Goal: Task Accomplishment & Management: Use online tool/utility

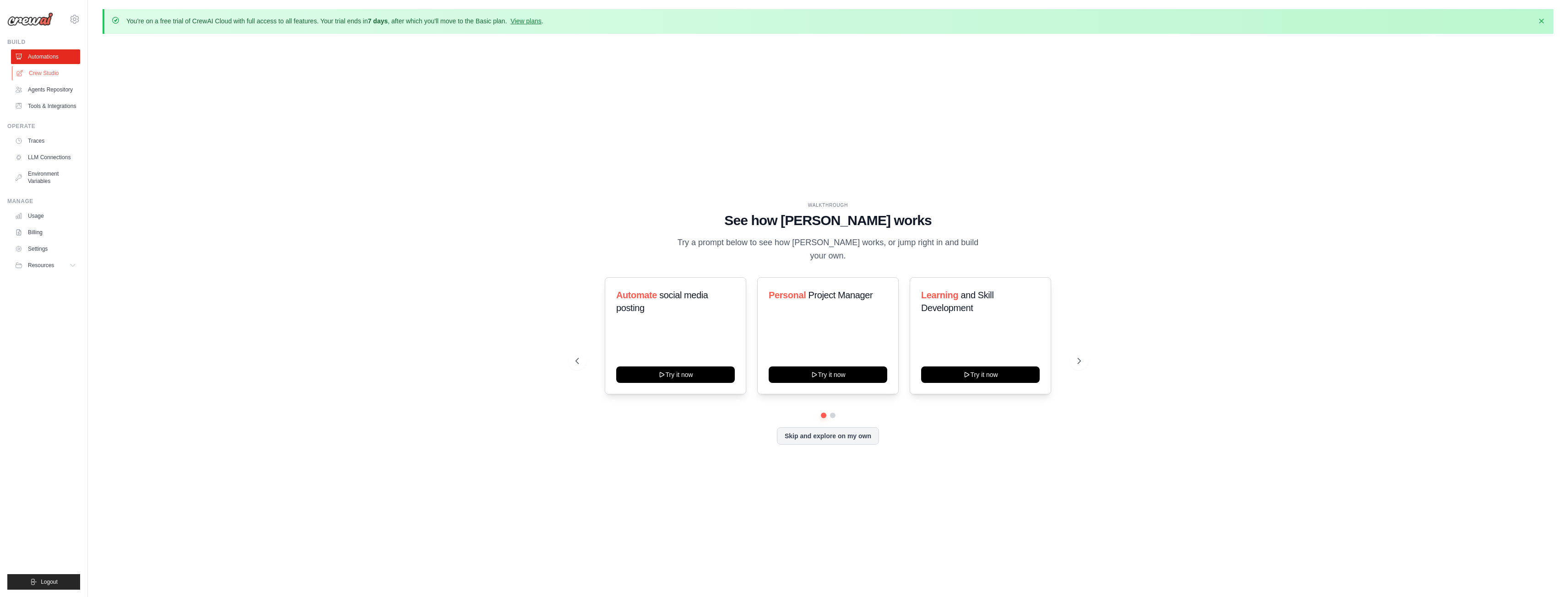
click at [46, 76] on link "Crew Studio" at bounding box center [46, 73] width 69 height 15
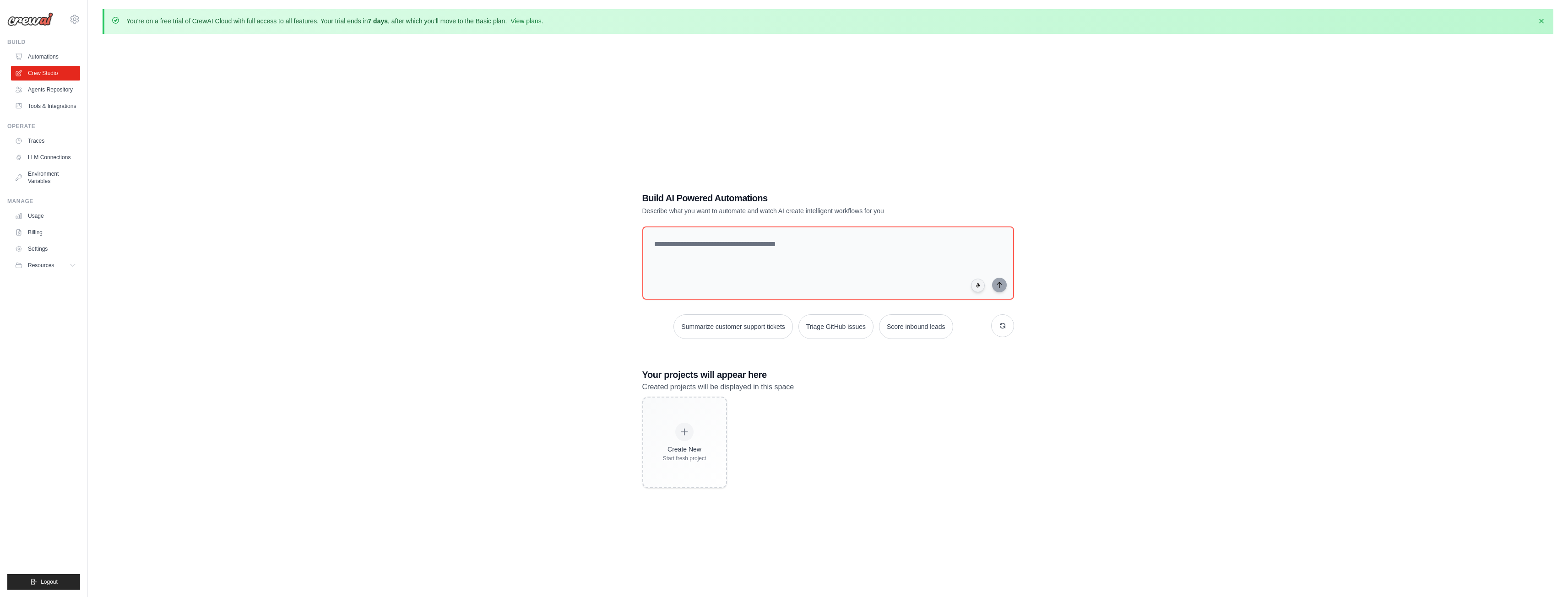
click at [51, 92] on link "Agents Repository" at bounding box center [45, 90] width 69 height 15
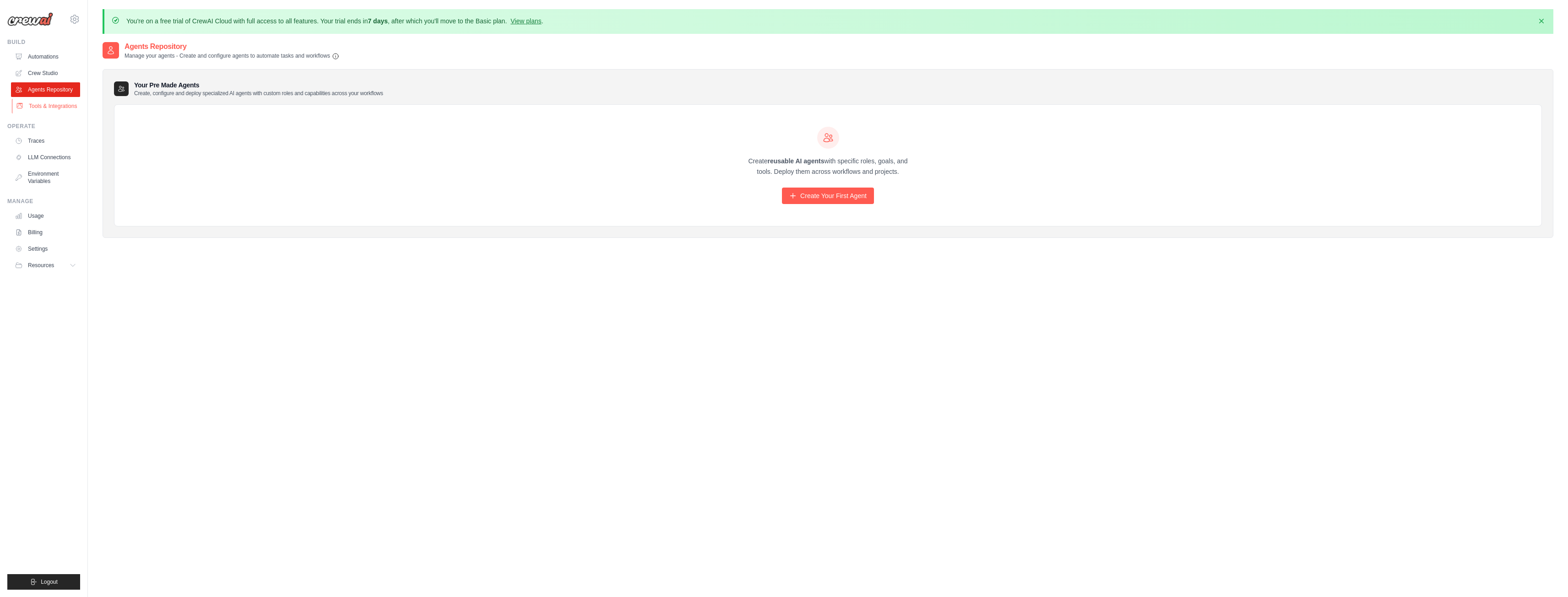
click at [50, 108] on link "Tools & Integrations" at bounding box center [46, 106] width 69 height 15
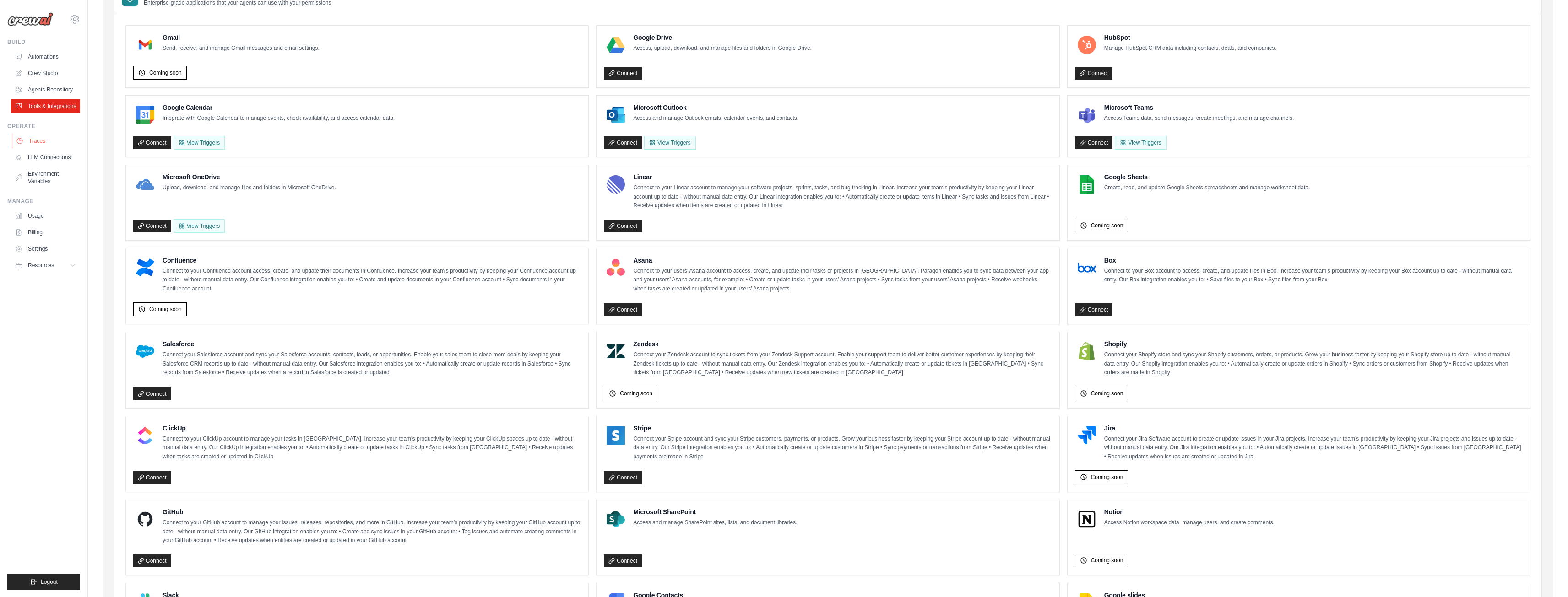
scroll to position [112, 0]
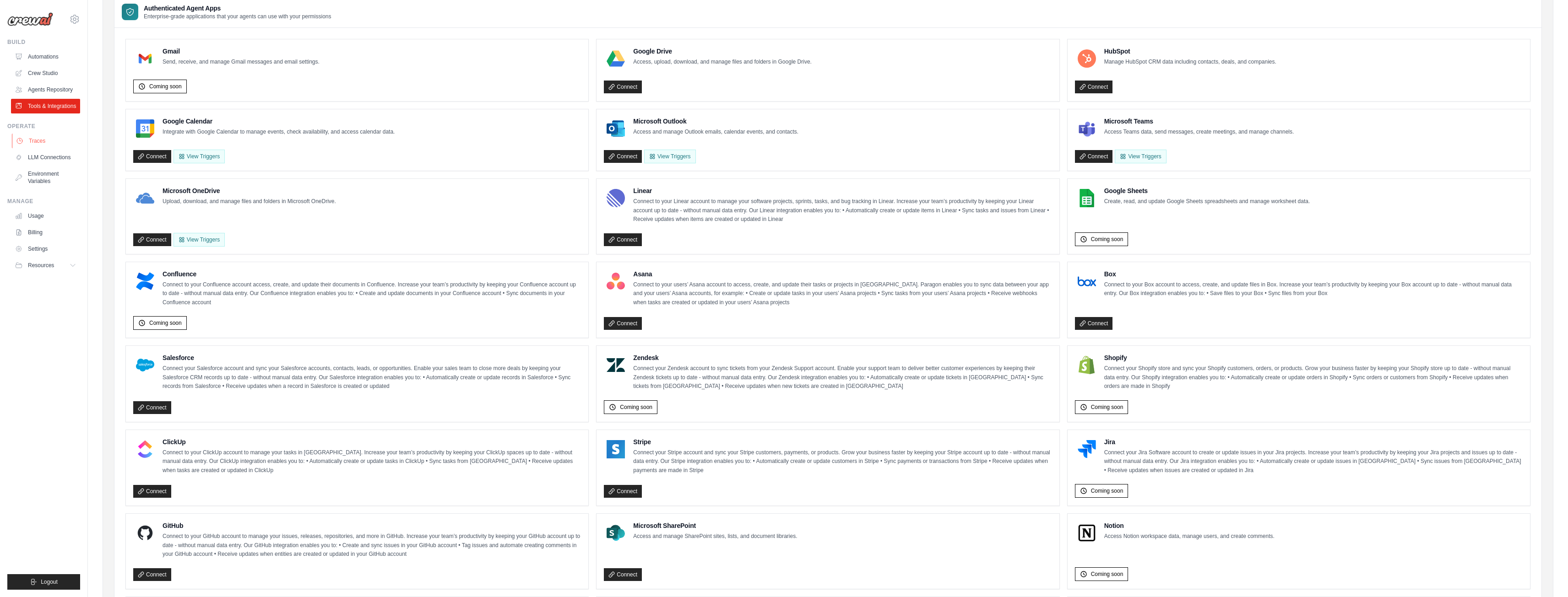
click at [29, 139] on link "Traces" at bounding box center [46, 141] width 69 height 15
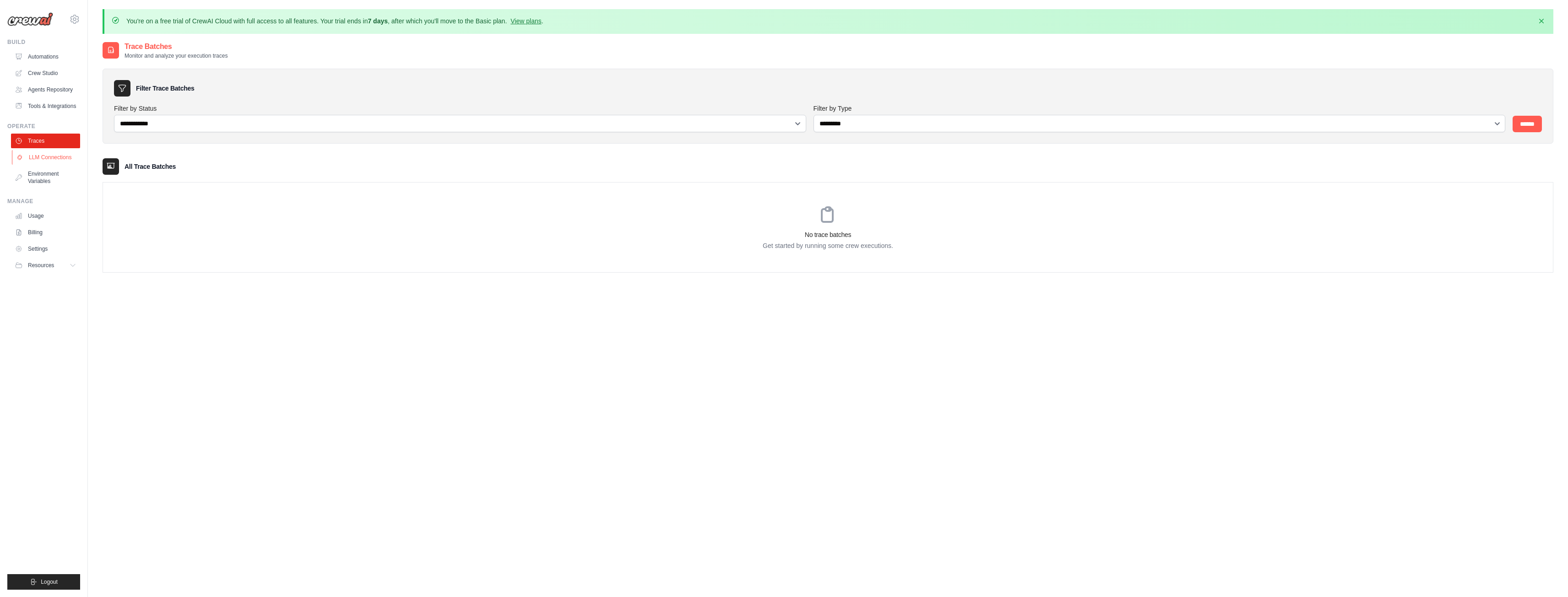
click at [39, 156] on link "LLM Connections" at bounding box center [46, 158] width 69 height 15
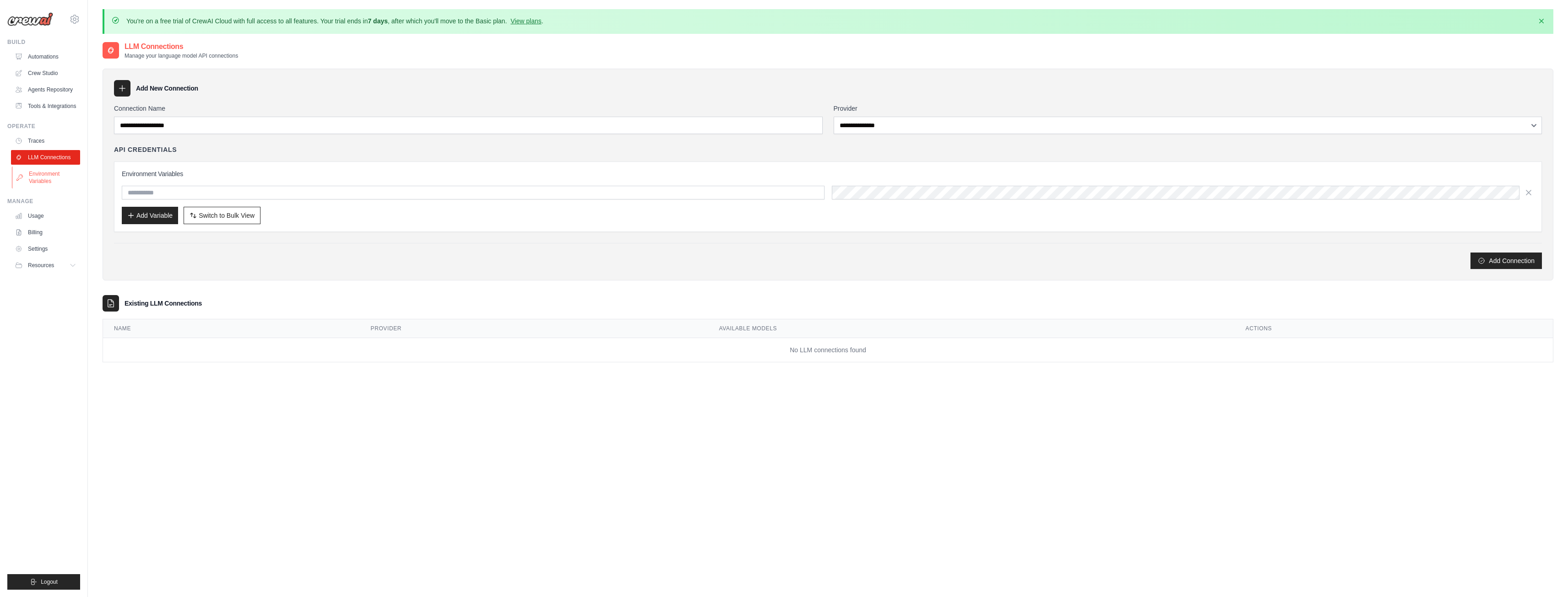
click at [43, 174] on link "Environment Variables" at bounding box center [46, 178] width 69 height 22
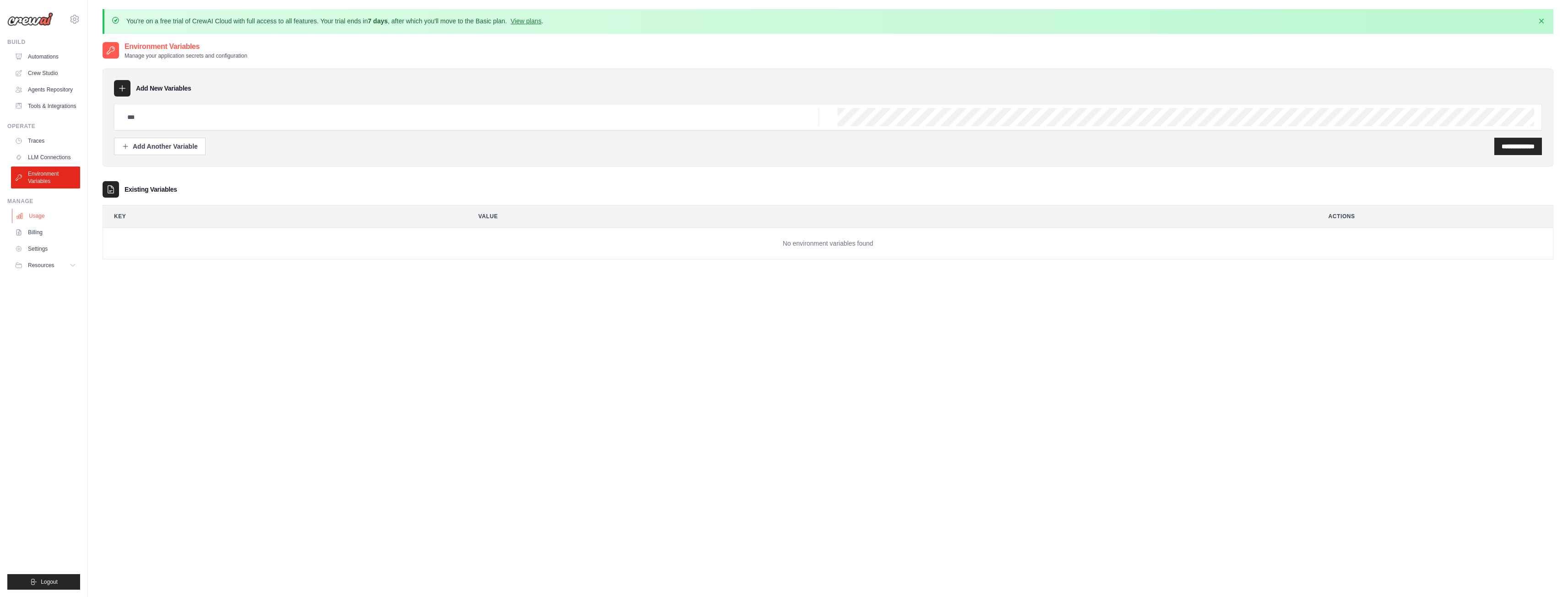
click at [40, 219] on link "Usage" at bounding box center [46, 216] width 69 height 15
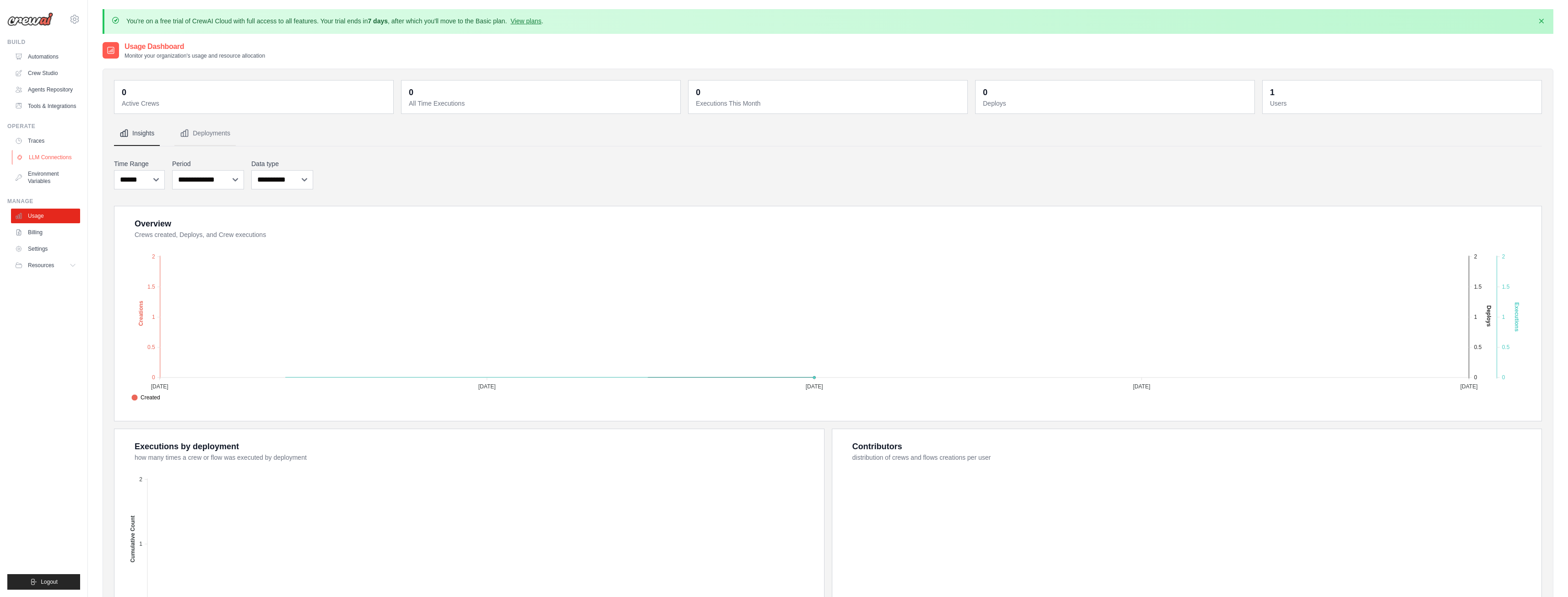
click at [41, 163] on link "LLM Connections" at bounding box center [46, 158] width 69 height 15
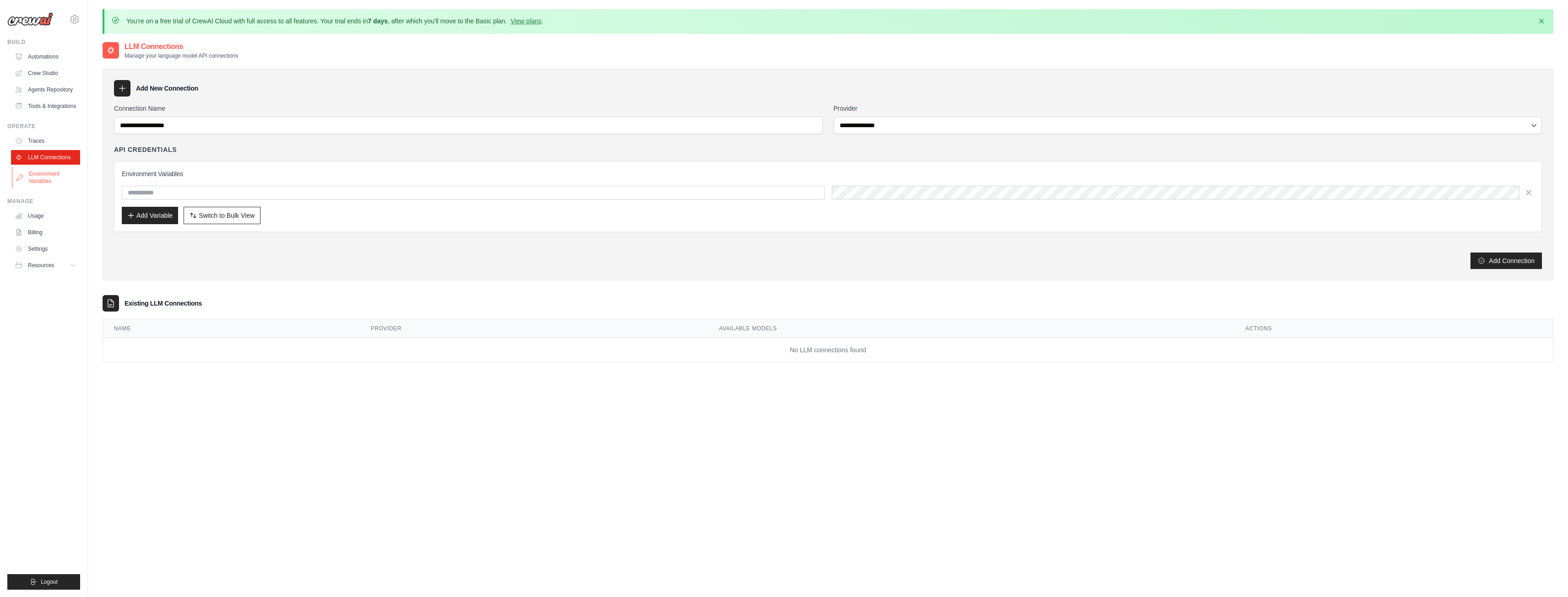
click at [43, 180] on link "Environment Variables" at bounding box center [46, 178] width 69 height 22
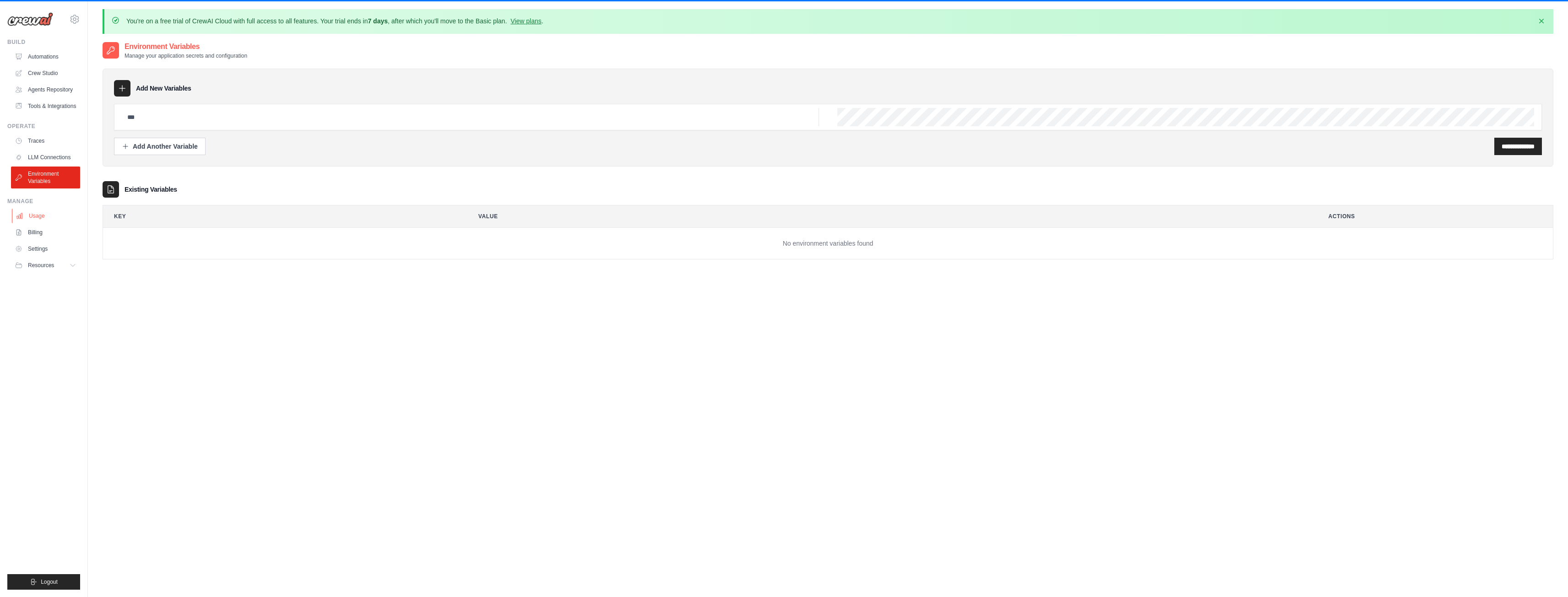
click at [31, 220] on link "Usage" at bounding box center [46, 216] width 69 height 15
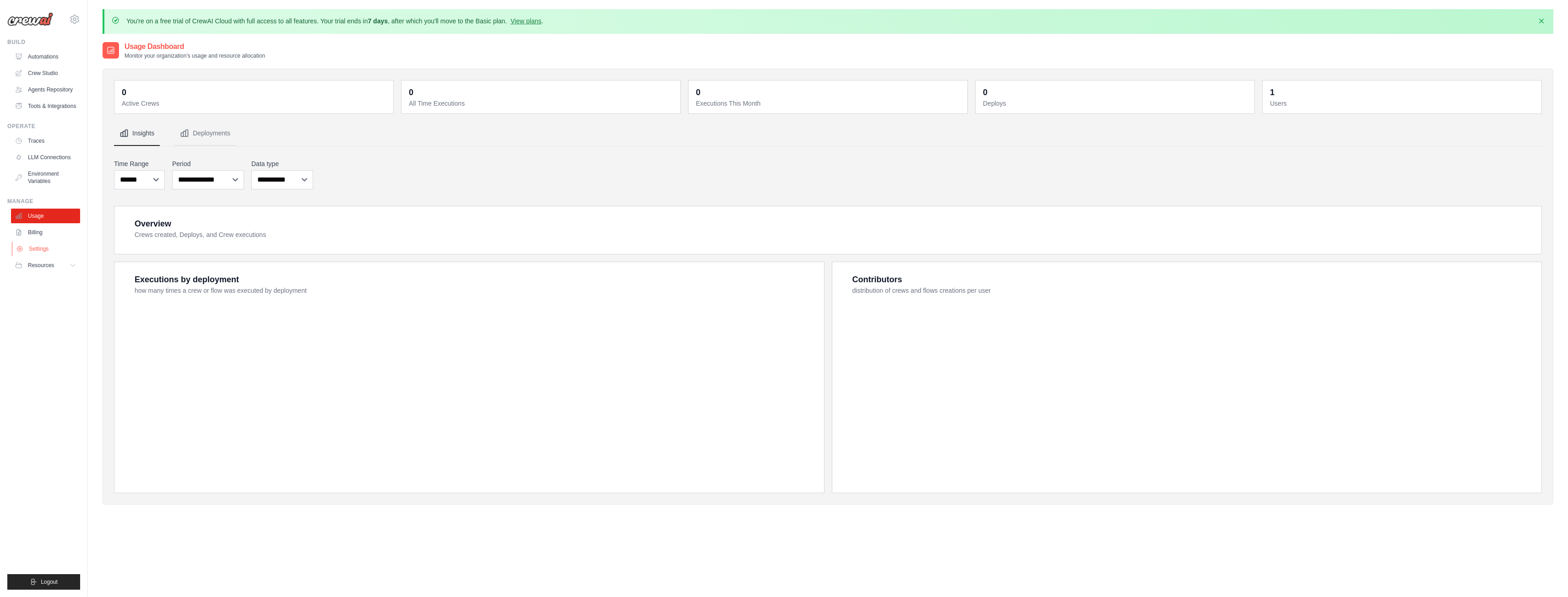
click at [42, 252] on link "Settings" at bounding box center [46, 249] width 69 height 15
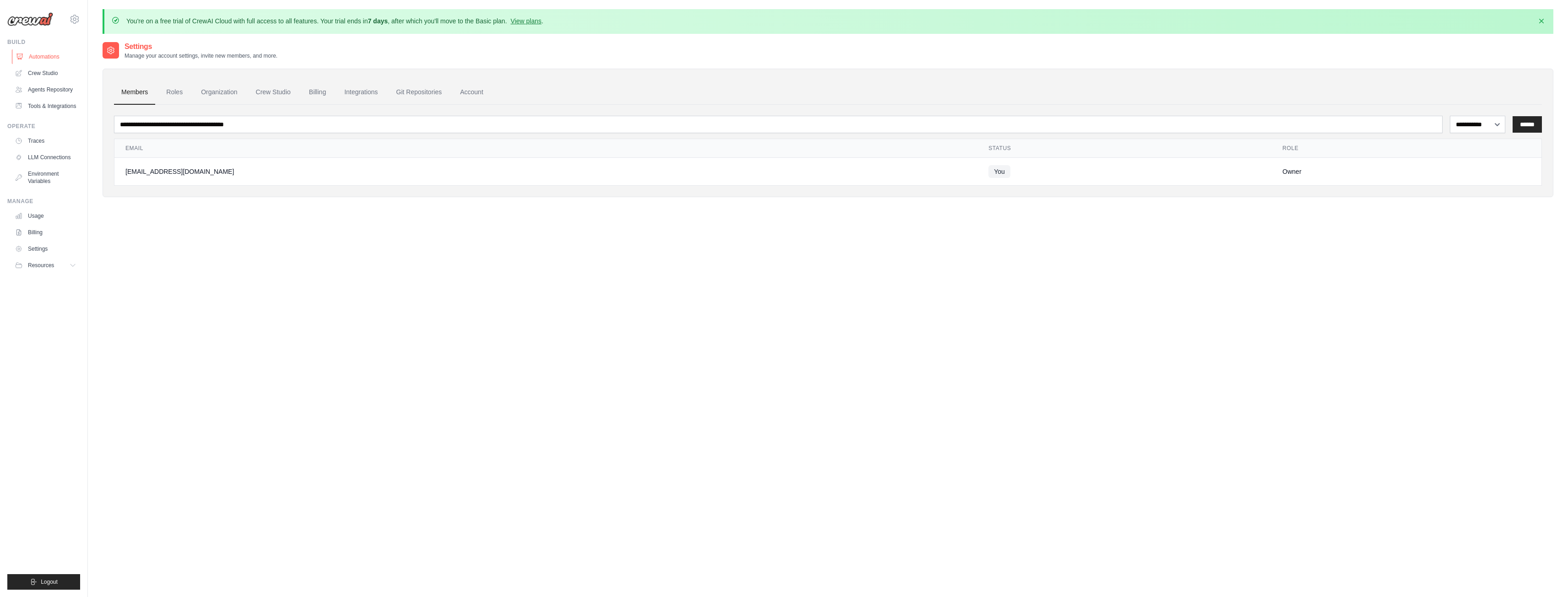
click at [42, 56] on link "Automations" at bounding box center [46, 57] width 69 height 15
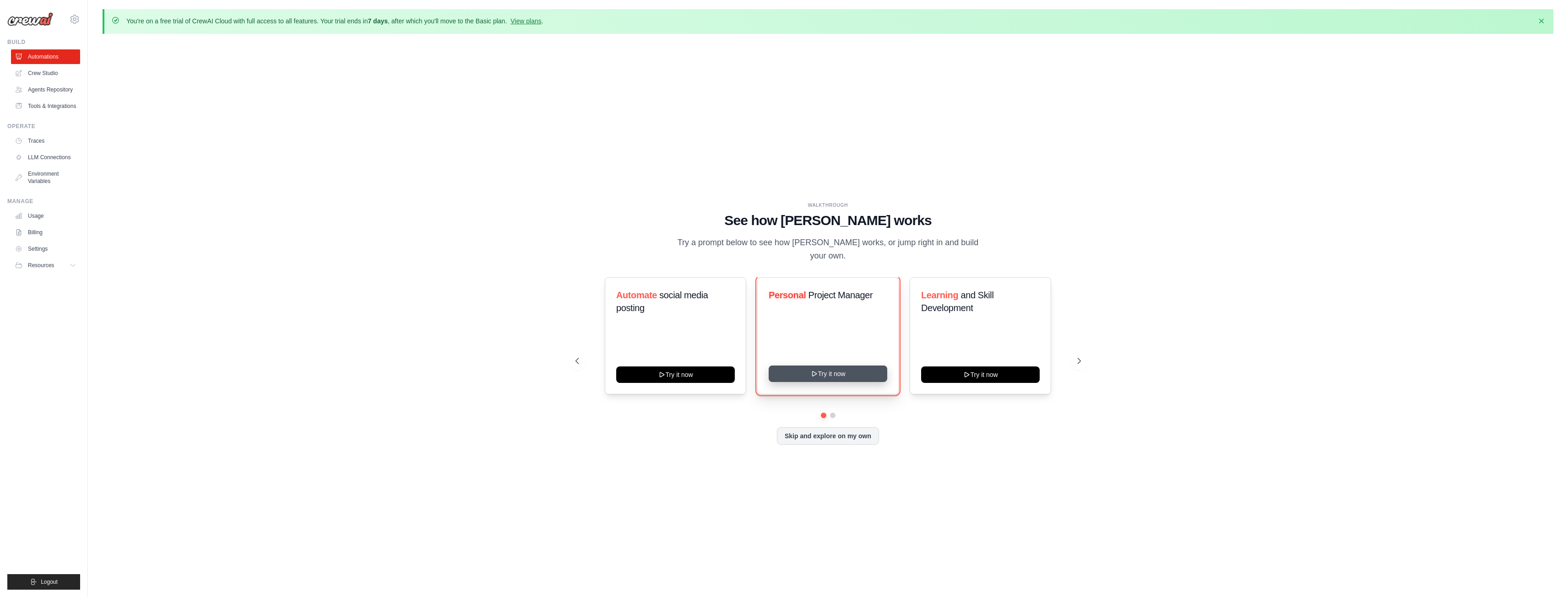
click at [837, 370] on button "Try it now" at bounding box center [828, 373] width 119 height 16
click at [855, 434] on button "Skip and explore on my own" at bounding box center [828, 435] width 102 height 17
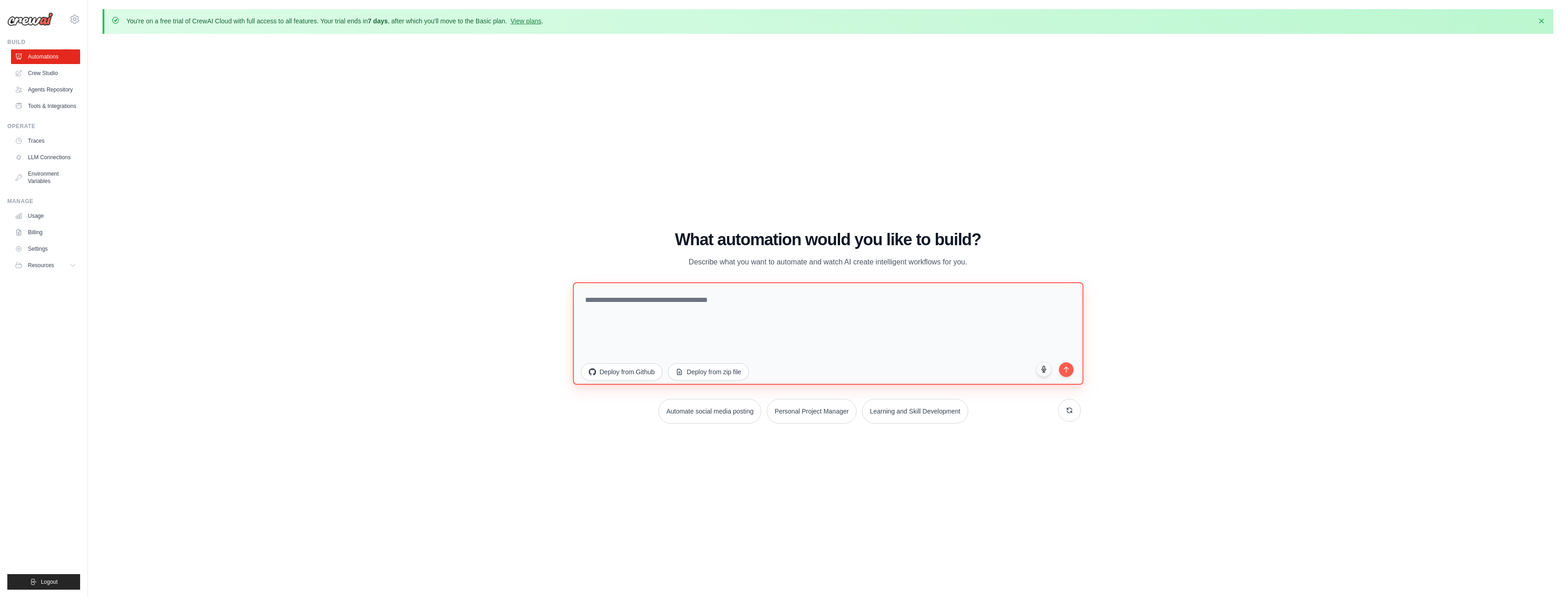
click at [845, 329] on textarea at bounding box center [828, 333] width 510 height 103
drag, startPoint x: 774, startPoint y: 316, endPoint x: 490, endPoint y: 304, distance: 284.3
click at [490, 304] on div "WALKTHROUGH See how CrewAI works Try a prompt below to see how CrewAI works, or…" at bounding box center [828, 330] width 1451 height 579
click at [896, 334] on textarea at bounding box center [828, 333] width 510 height 103
type textarea "**********"
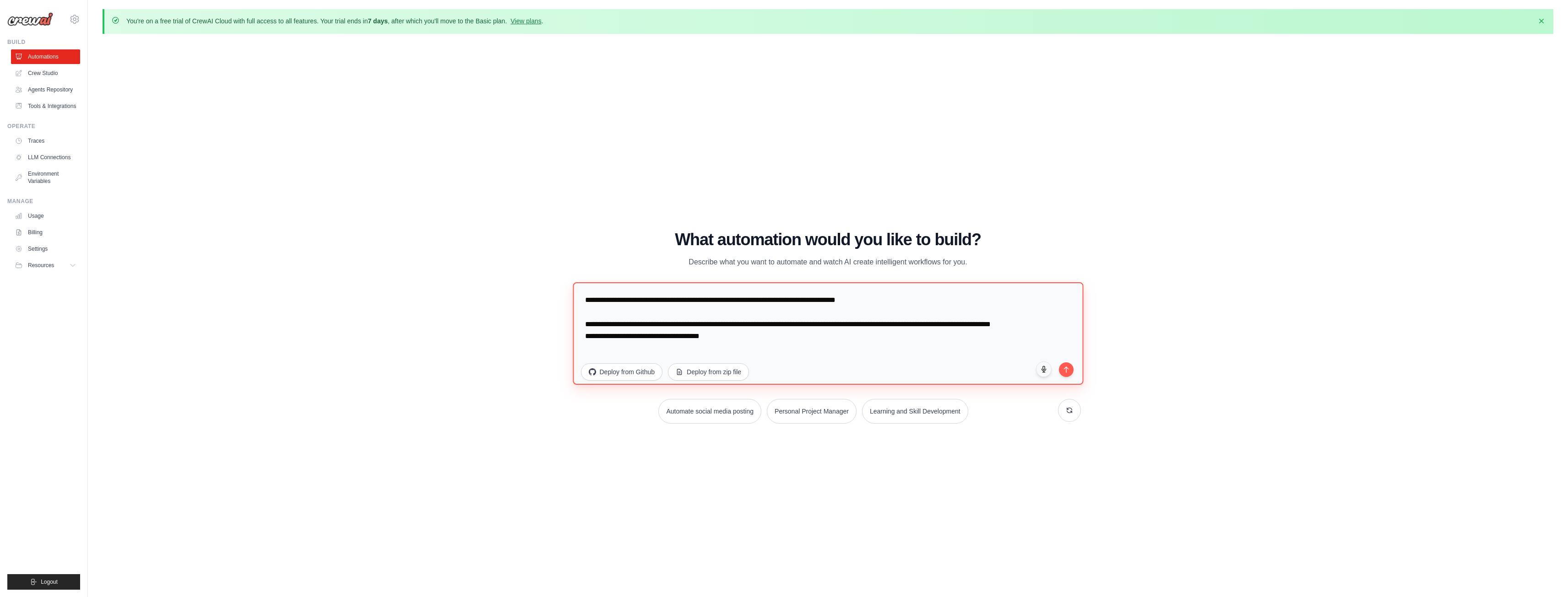
click at [785, 350] on textarea "**********" at bounding box center [828, 333] width 510 height 103
click at [770, 342] on textarea "**********" at bounding box center [828, 333] width 510 height 103
click at [762, 336] on textarea "**********" at bounding box center [828, 333] width 510 height 103
click at [757, 349] on textarea "**********" at bounding box center [828, 333] width 510 height 103
click at [750, 369] on textarea "**********" at bounding box center [828, 333] width 510 height 103
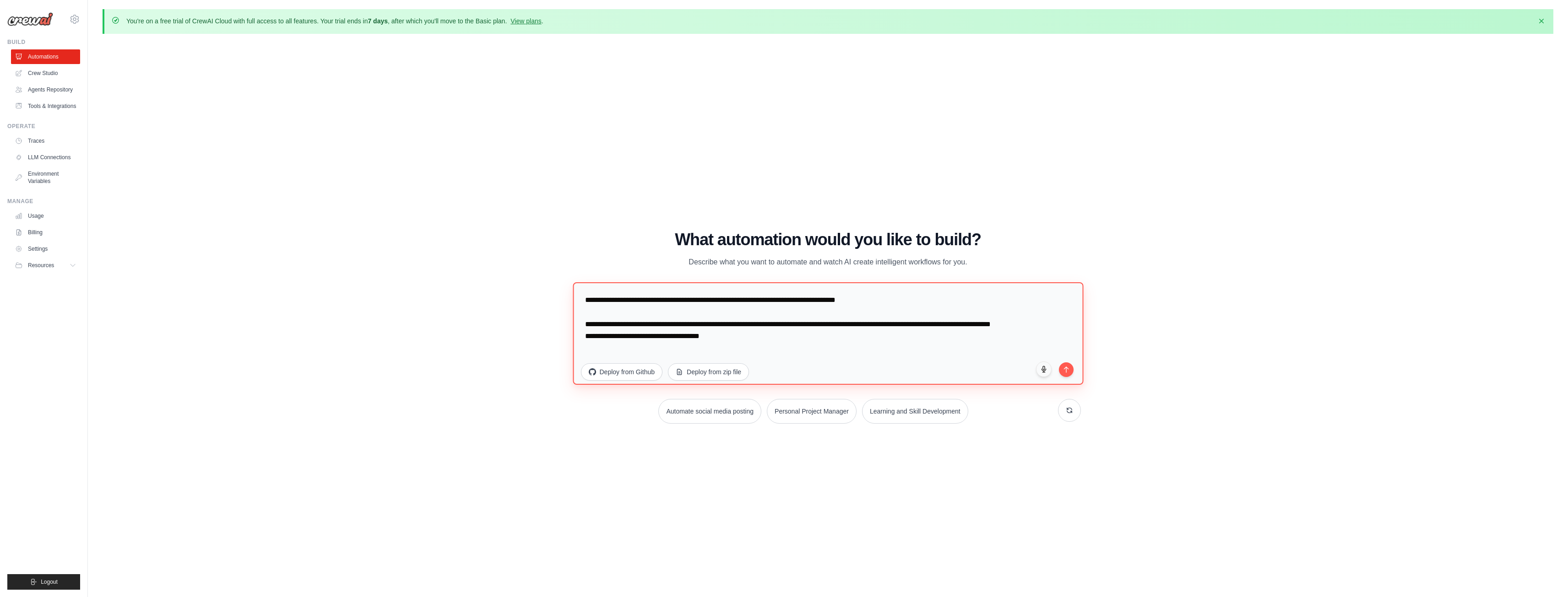
click at [753, 357] on textarea "**********" at bounding box center [828, 333] width 510 height 103
click at [754, 345] on textarea "**********" at bounding box center [828, 333] width 510 height 103
click at [754, 345] on textarea "**********" at bounding box center [828, 333] width 510 height 103
click at [755, 345] on textarea "**********" at bounding box center [828, 333] width 510 height 103
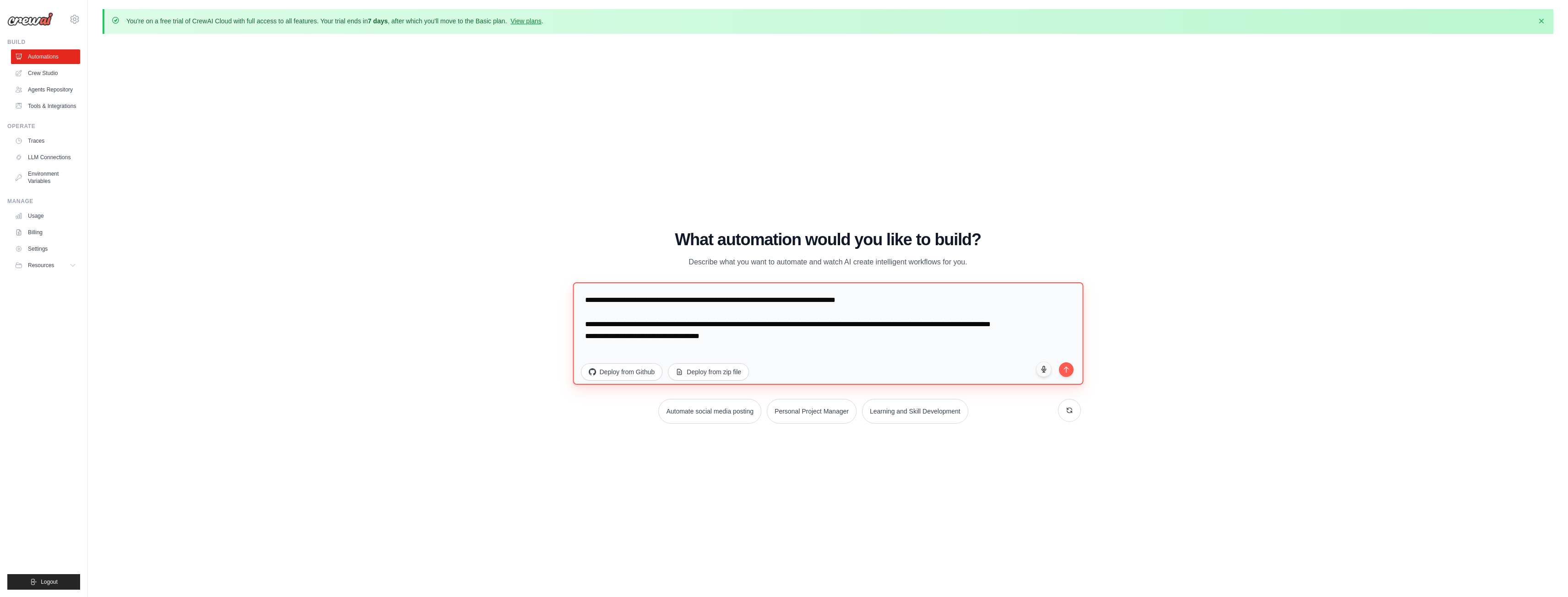
click at [754, 345] on textarea "**********" at bounding box center [828, 333] width 510 height 103
click at [730, 348] on textarea "**********" at bounding box center [828, 333] width 510 height 103
click at [721, 350] on textarea "**********" at bounding box center [828, 333] width 510 height 103
click at [727, 349] on textarea "**********" at bounding box center [828, 333] width 510 height 103
type textarea "**********"
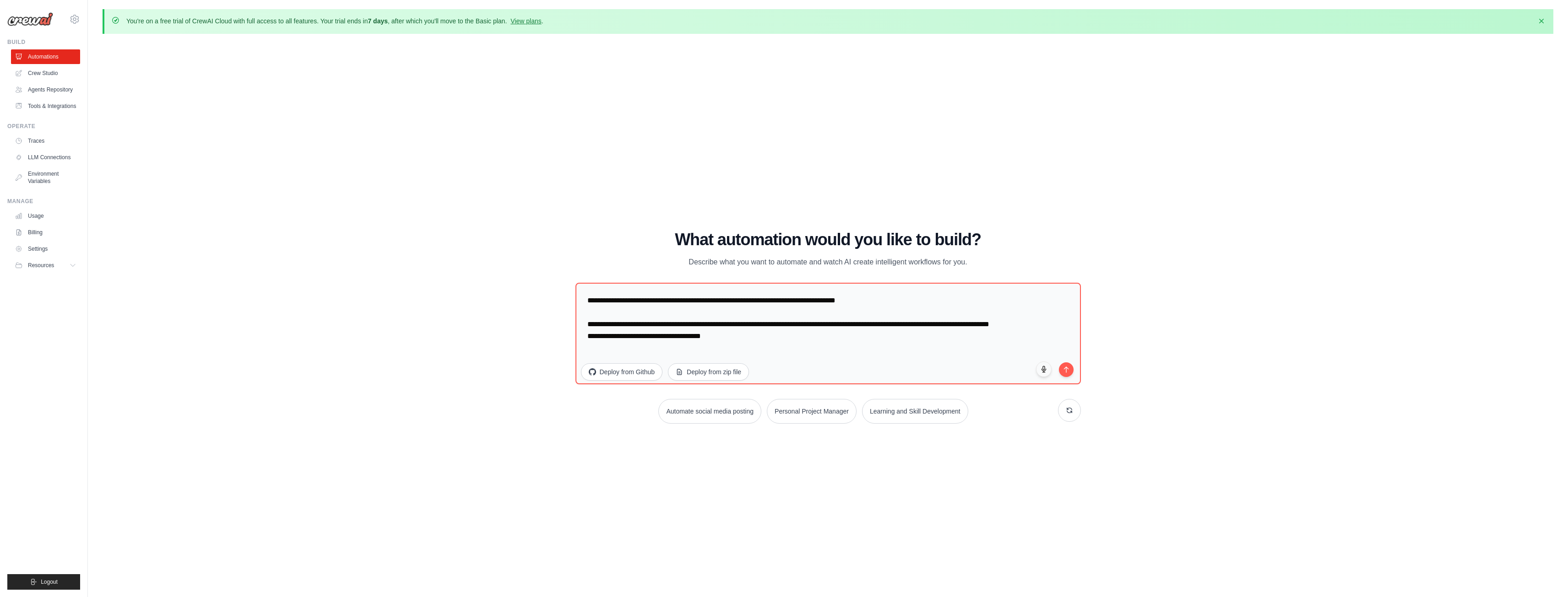
click at [31, 31] on div "jianvinicius2@gmail.com Settings Build Automations" at bounding box center [44, 298] width 88 height 597
click at [34, 73] on link "Crew Studio" at bounding box center [46, 73] width 69 height 15
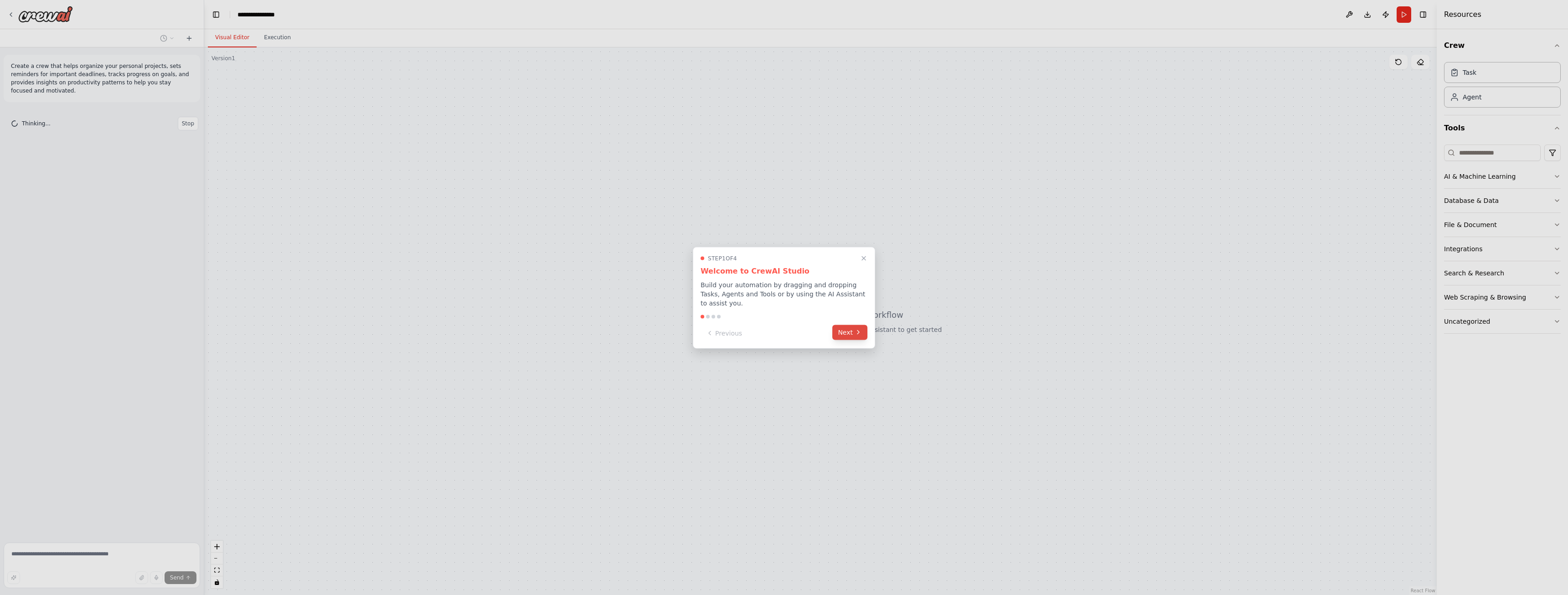
click at [847, 330] on button "Next" at bounding box center [850, 332] width 35 height 15
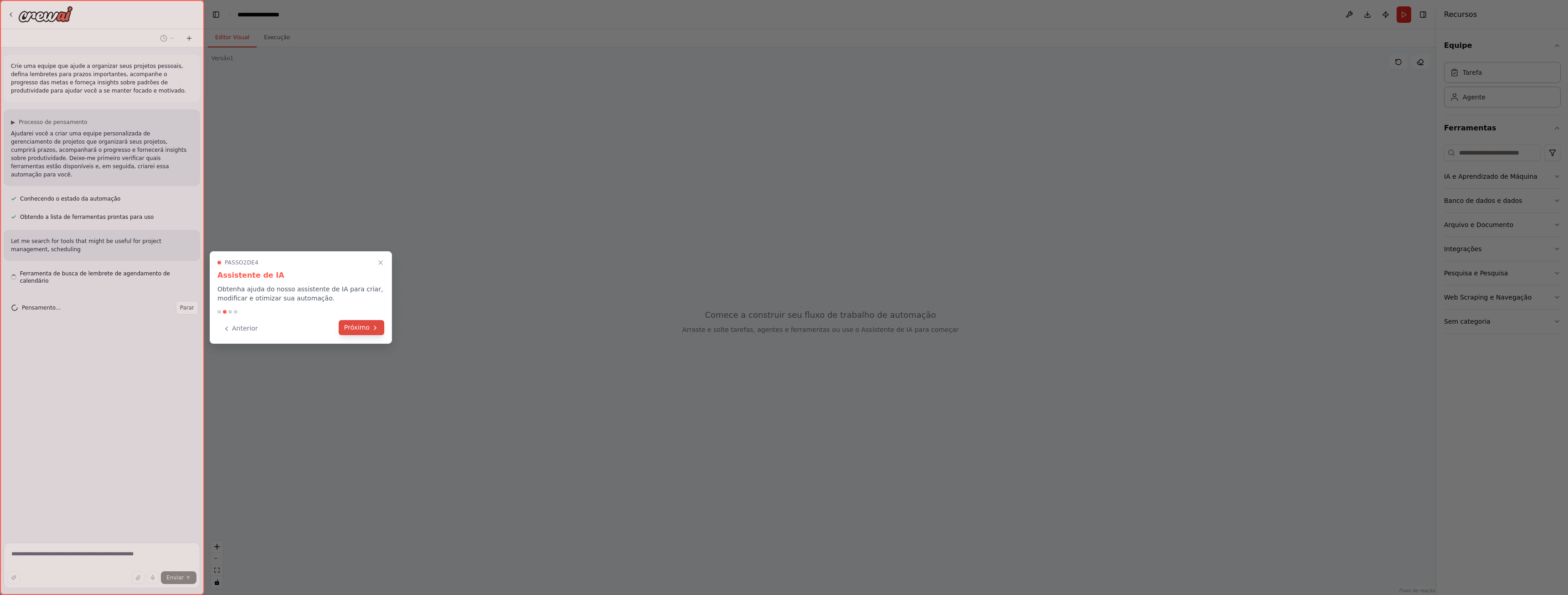
click at [355, 329] on font "Próximo" at bounding box center [357, 328] width 26 height 7
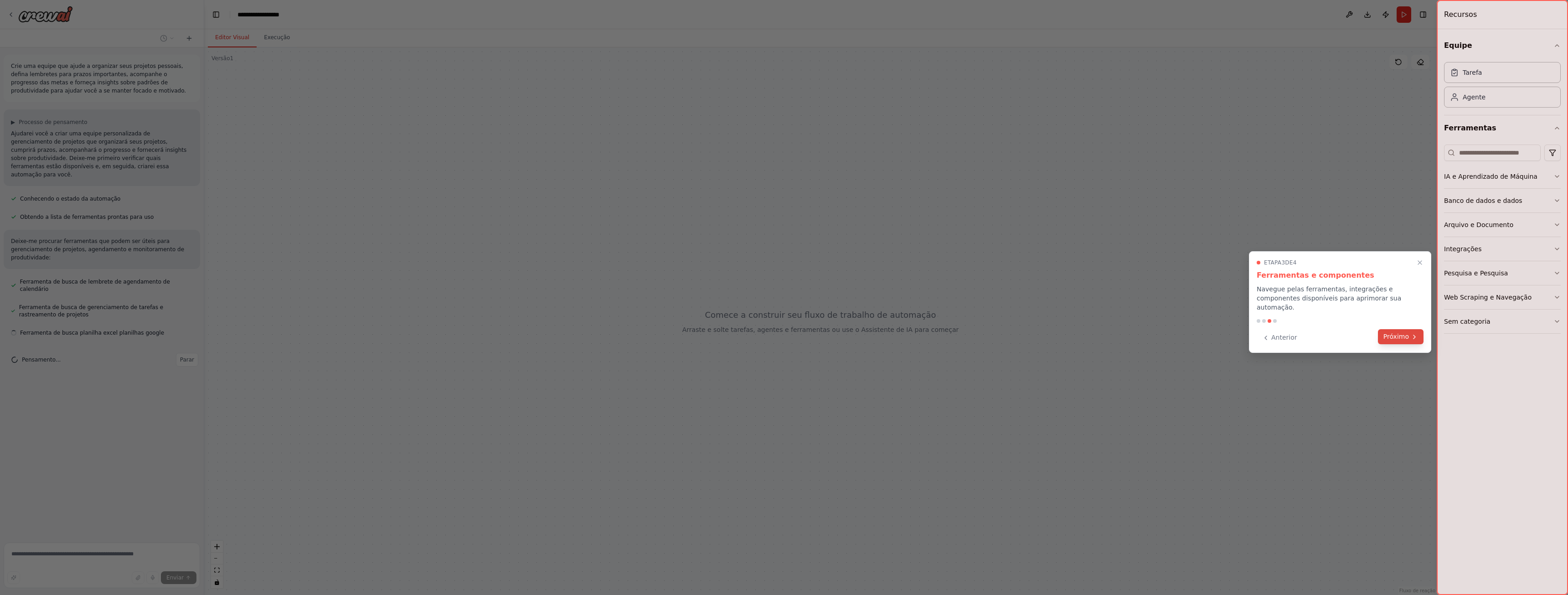
click at [1395, 333] on font "Próximo" at bounding box center [1396, 337] width 26 height 7
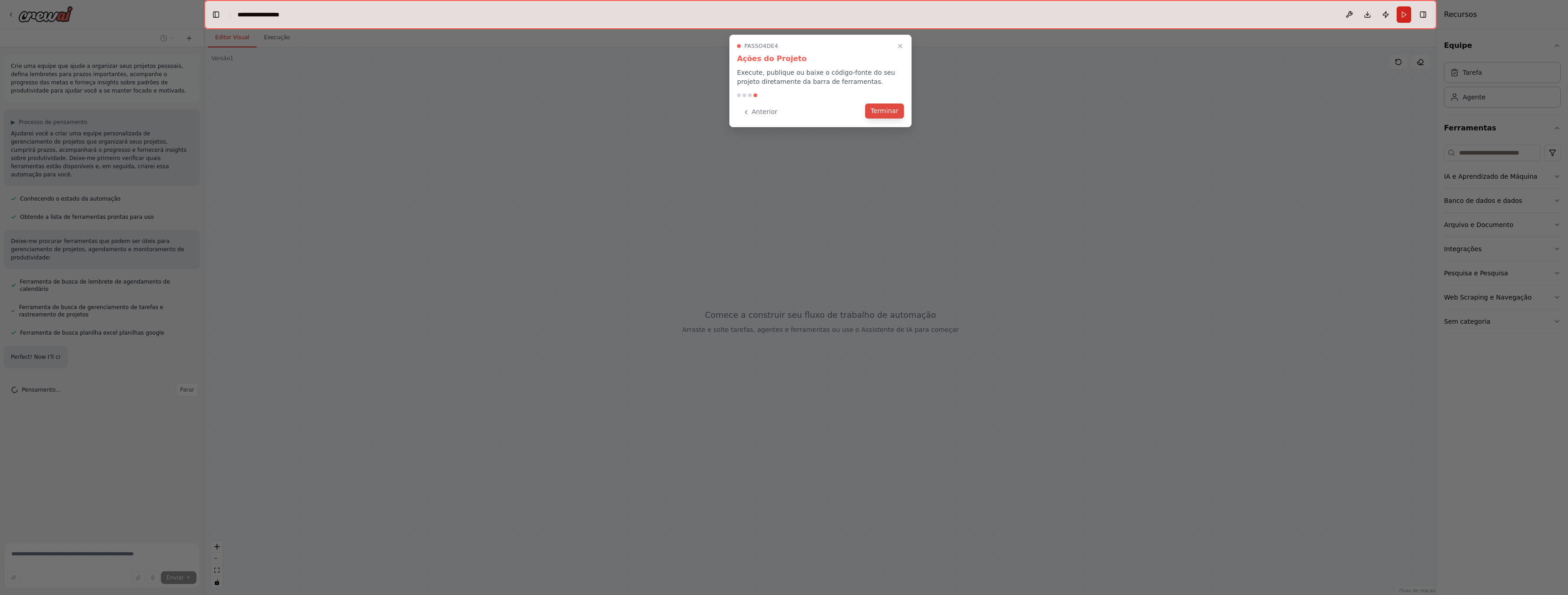
click at [892, 111] on font "Terminar" at bounding box center [884, 111] width 28 height 7
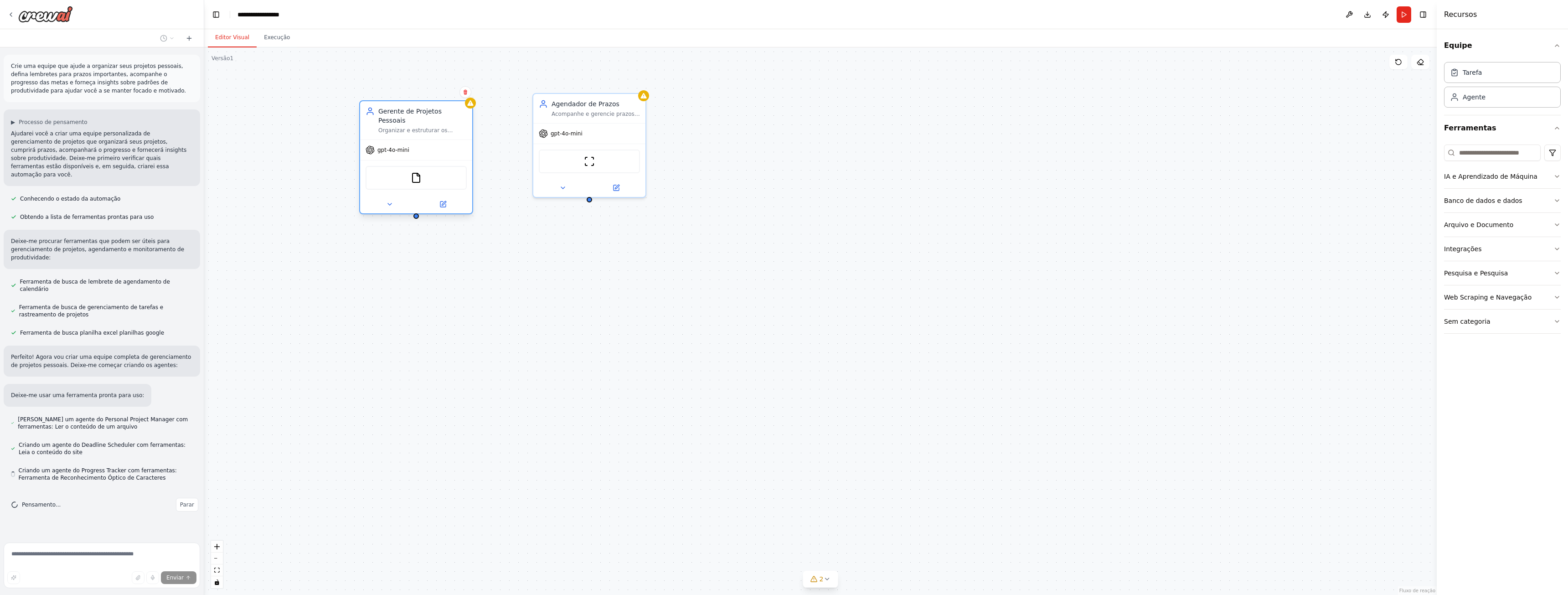
drag, startPoint x: 455, startPoint y: 106, endPoint x: 431, endPoint y: 116, distance: 26.0
click at [431, 116] on div "Gerente de Projetos Pessoais Organizar e estruturar os projetos pessoais de {us…" at bounding box center [416, 120] width 112 height 38
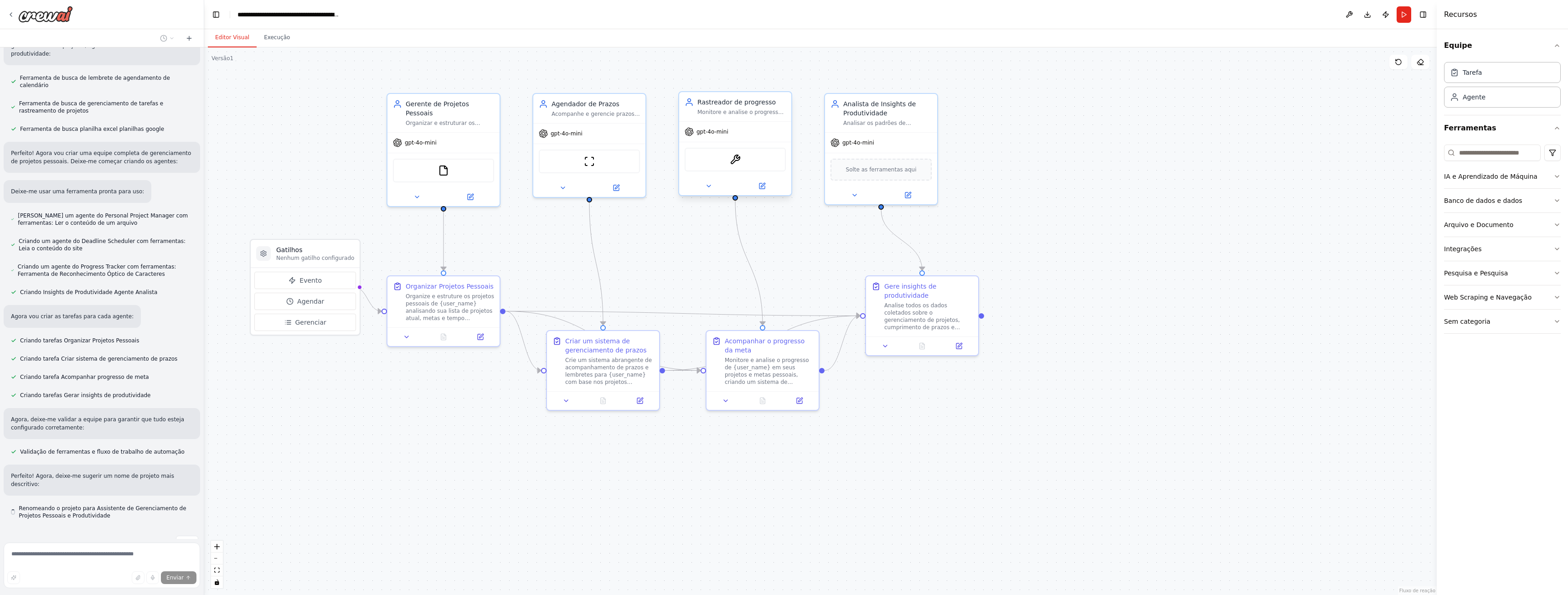
scroll to position [205, 0]
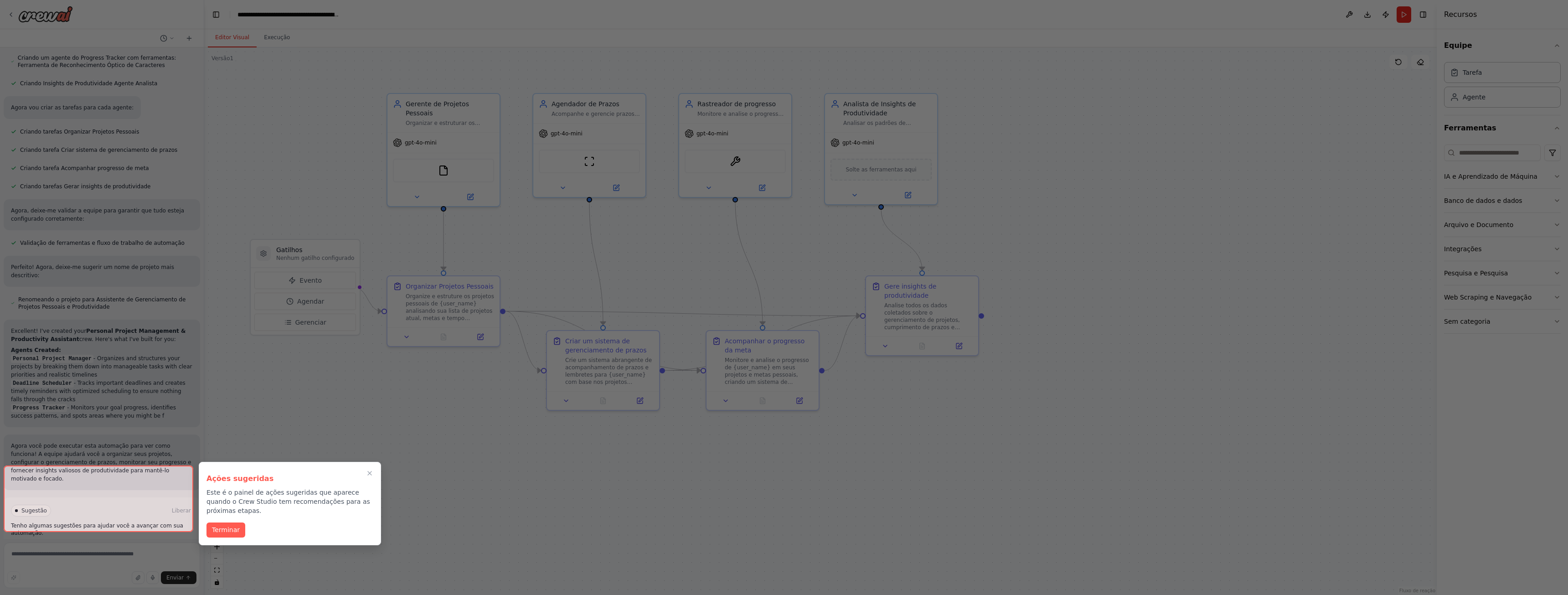
click at [455, 470] on div at bounding box center [784, 297] width 1568 height 595
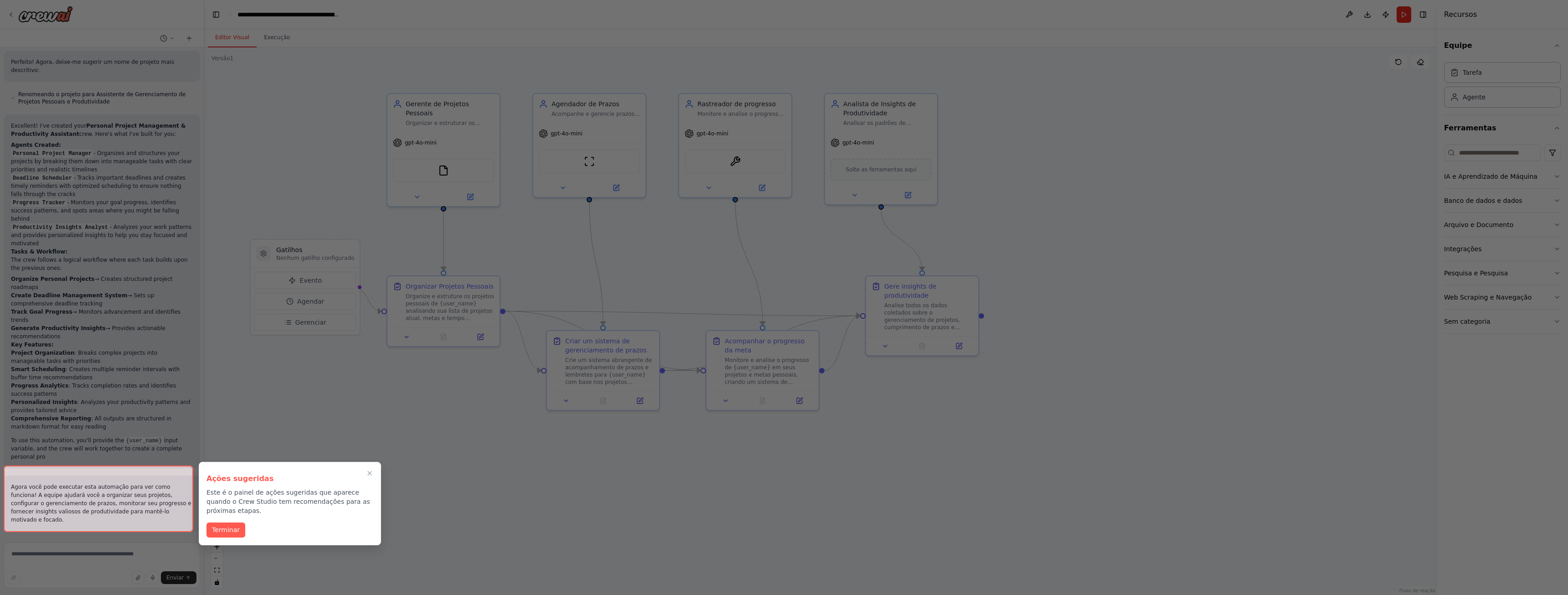
scroll to position [626, 0]
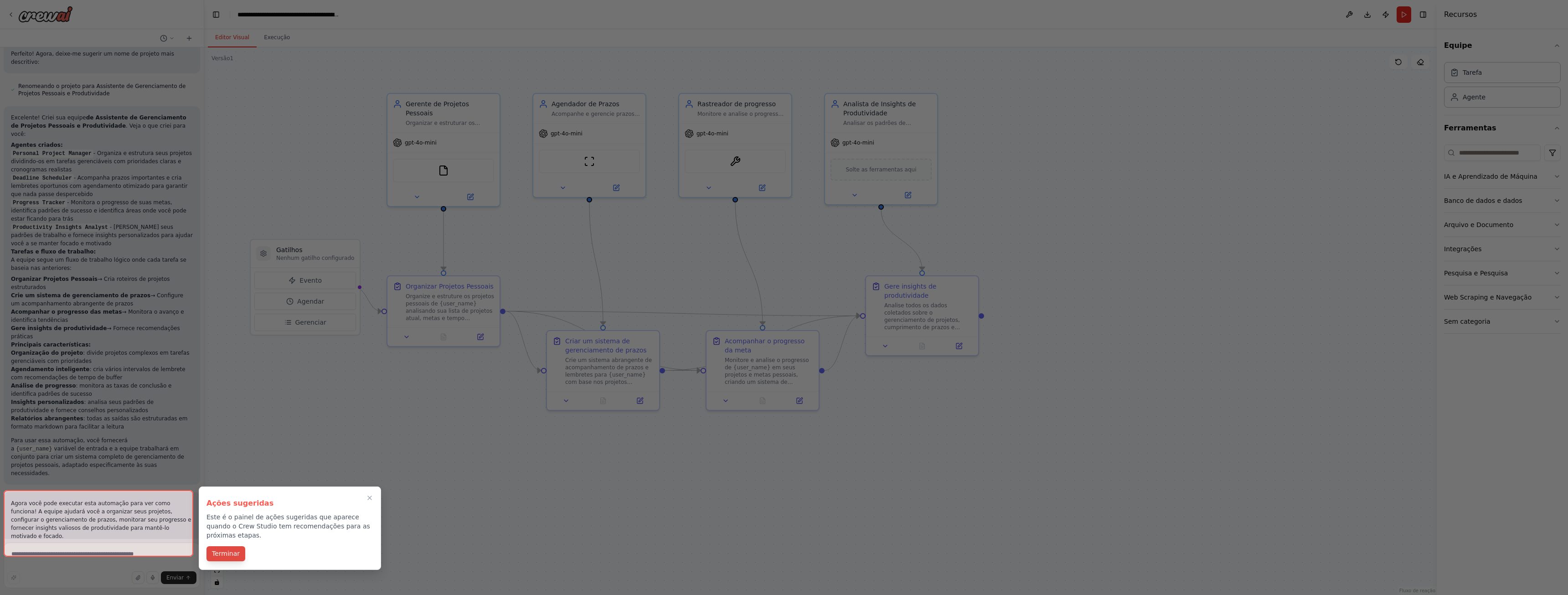
click at [229, 550] on font "Terminar" at bounding box center [226, 554] width 28 height 7
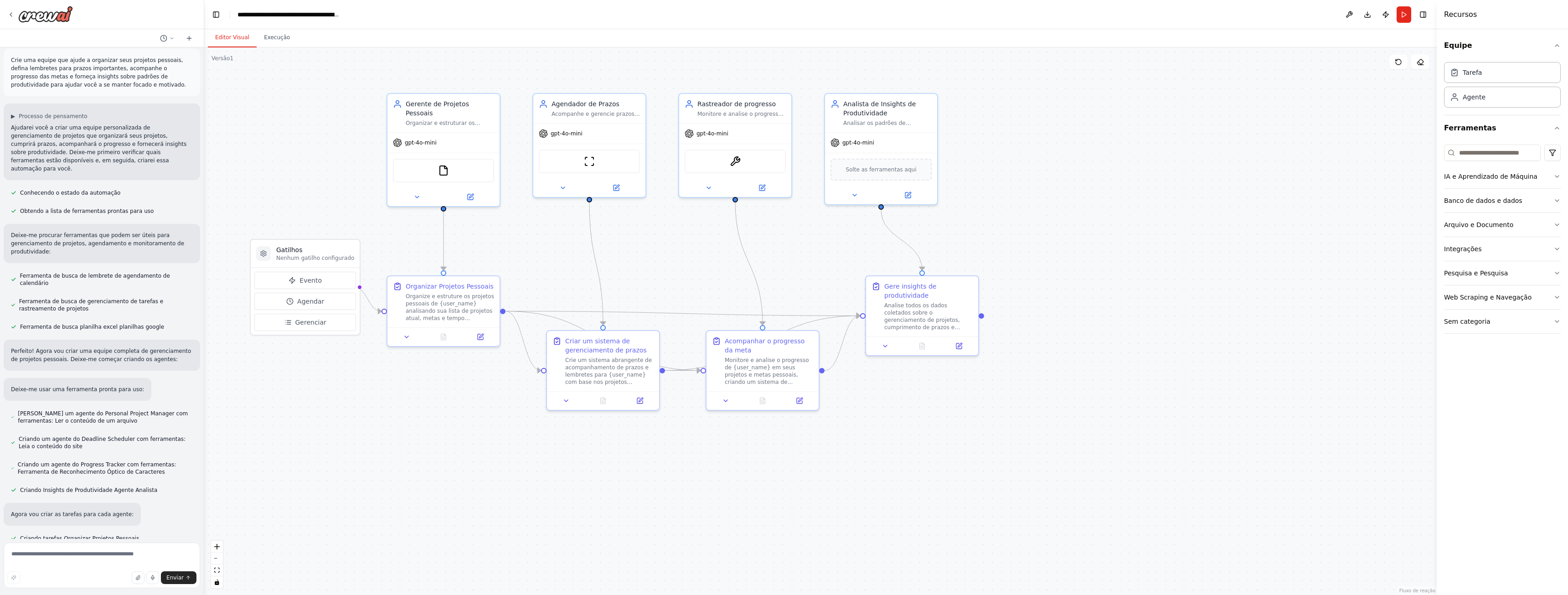
scroll to position [0, 0]
click at [190, 39] on icon at bounding box center [189, 38] width 7 height 7
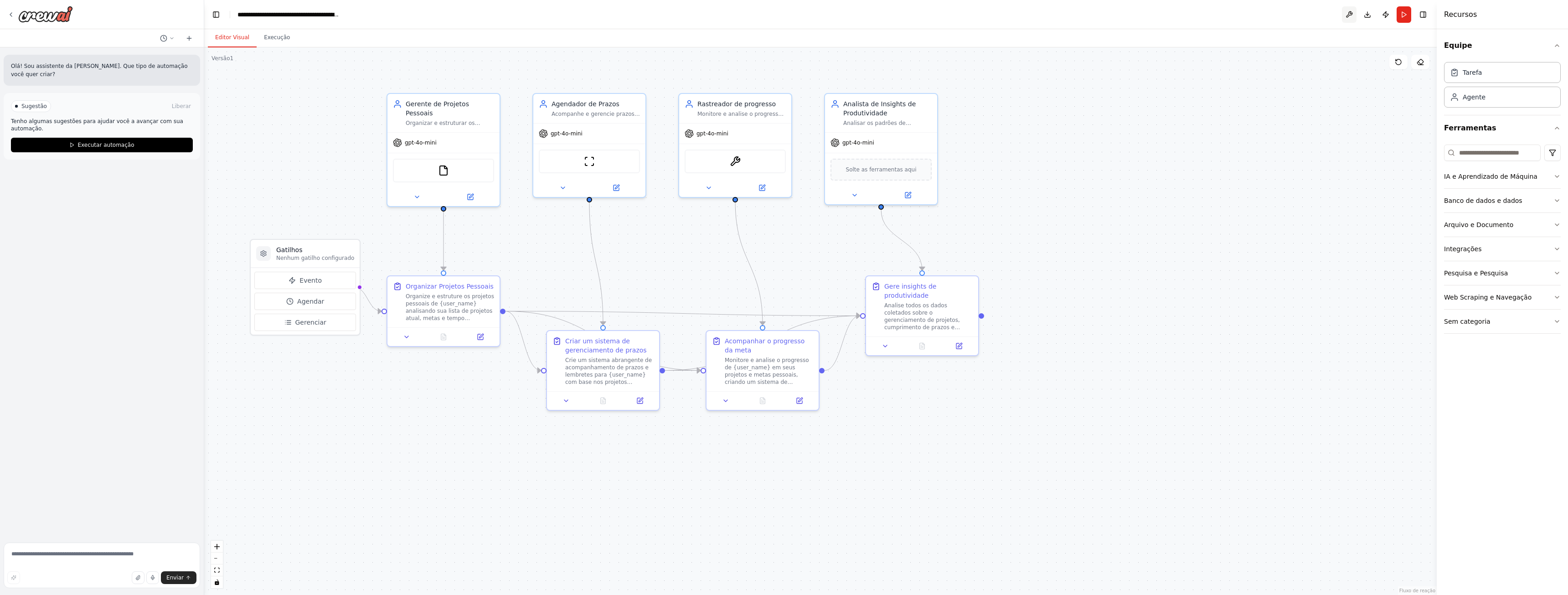
click at [1351, 16] on button at bounding box center [1349, 14] width 15 height 16
click at [1478, 177] on font "IA e Aprendizado de Máquina" at bounding box center [1491, 177] width 94 height 7
click at [1498, 340] on font "Banco de dados e dados" at bounding box center [1483, 339] width 79 height 7
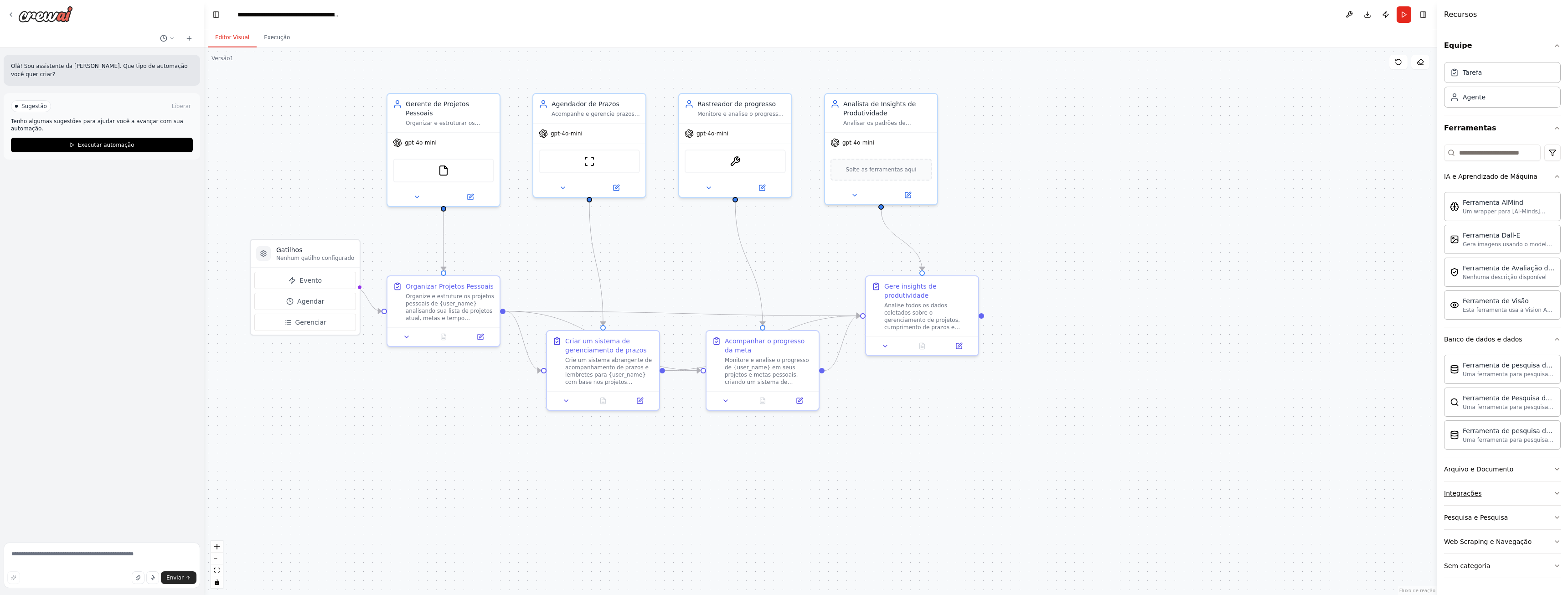
click at [1495, 494] on button "Integrações" at bounding box center [1502, 493] width 117 height 24
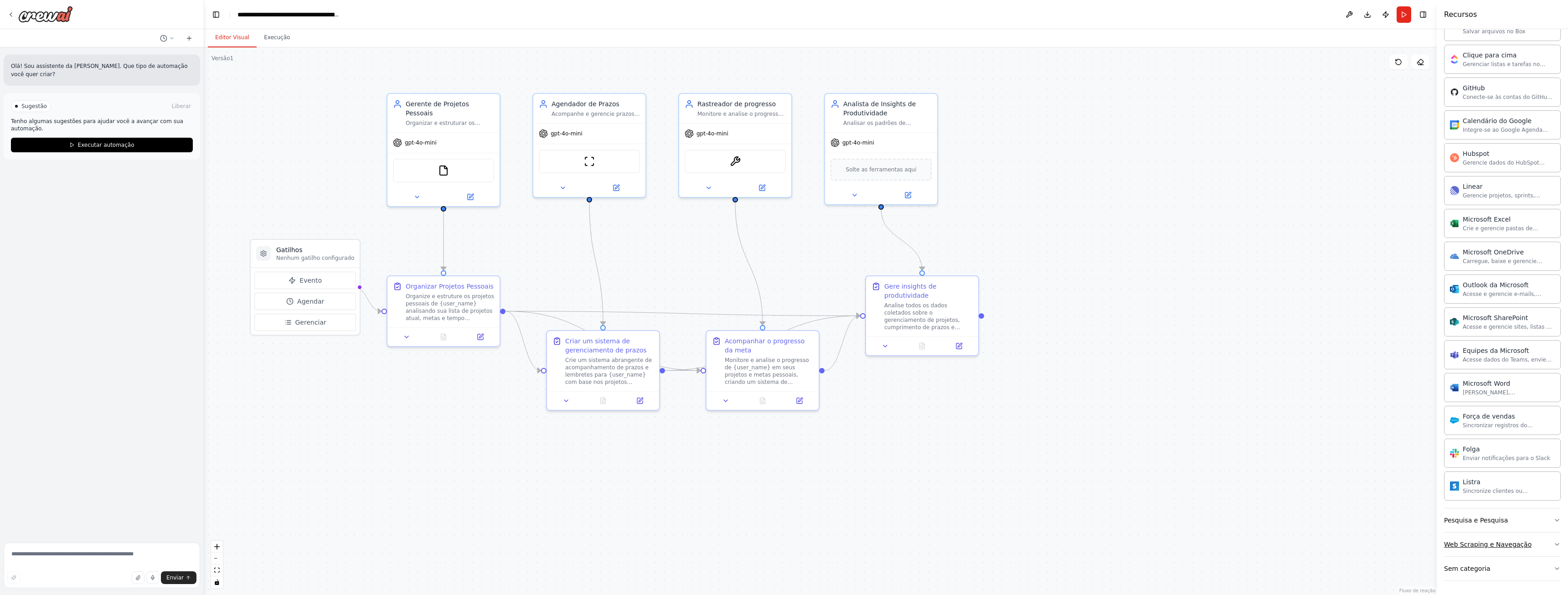
scroll to position [530, 0]
click at [1542, 541] on button "Web Scraping e Navegação" at bounding box center [1502, 544] width 117 height 24
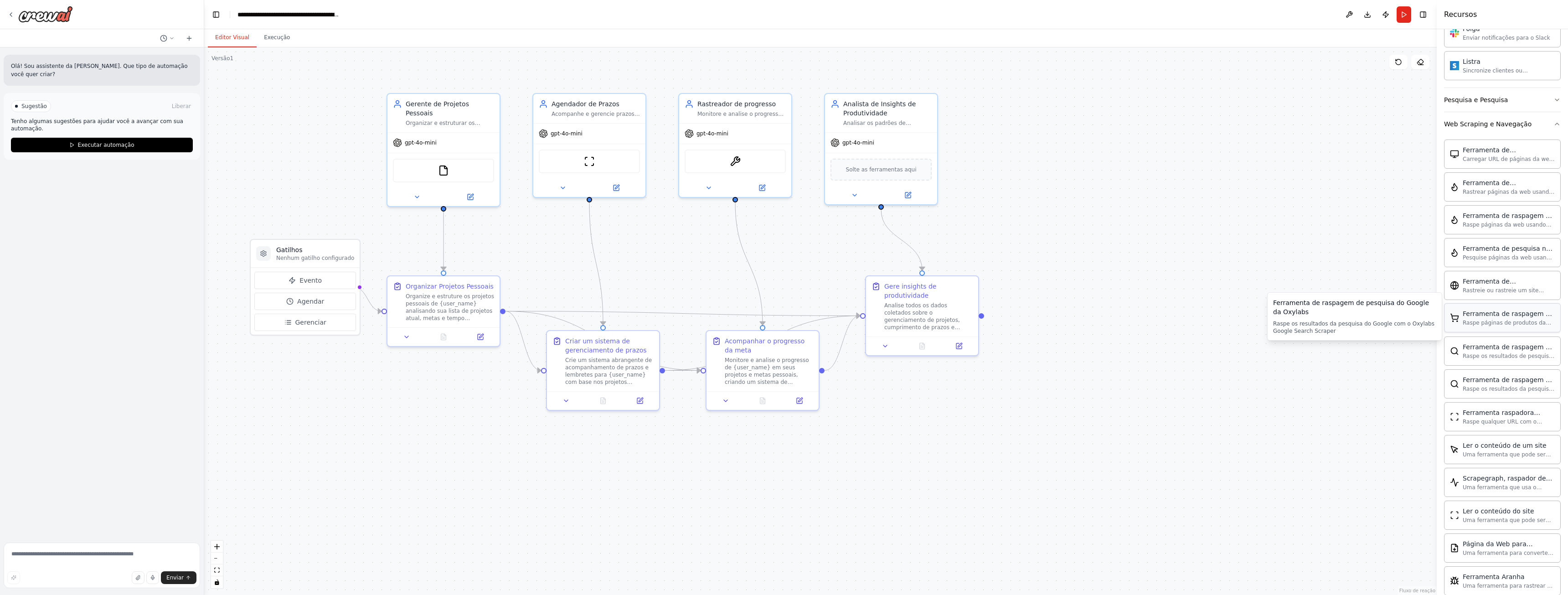
scroll to position [939, 0]
click at [21, 13] on img at bounding box center [46, 14] width 55 height 16
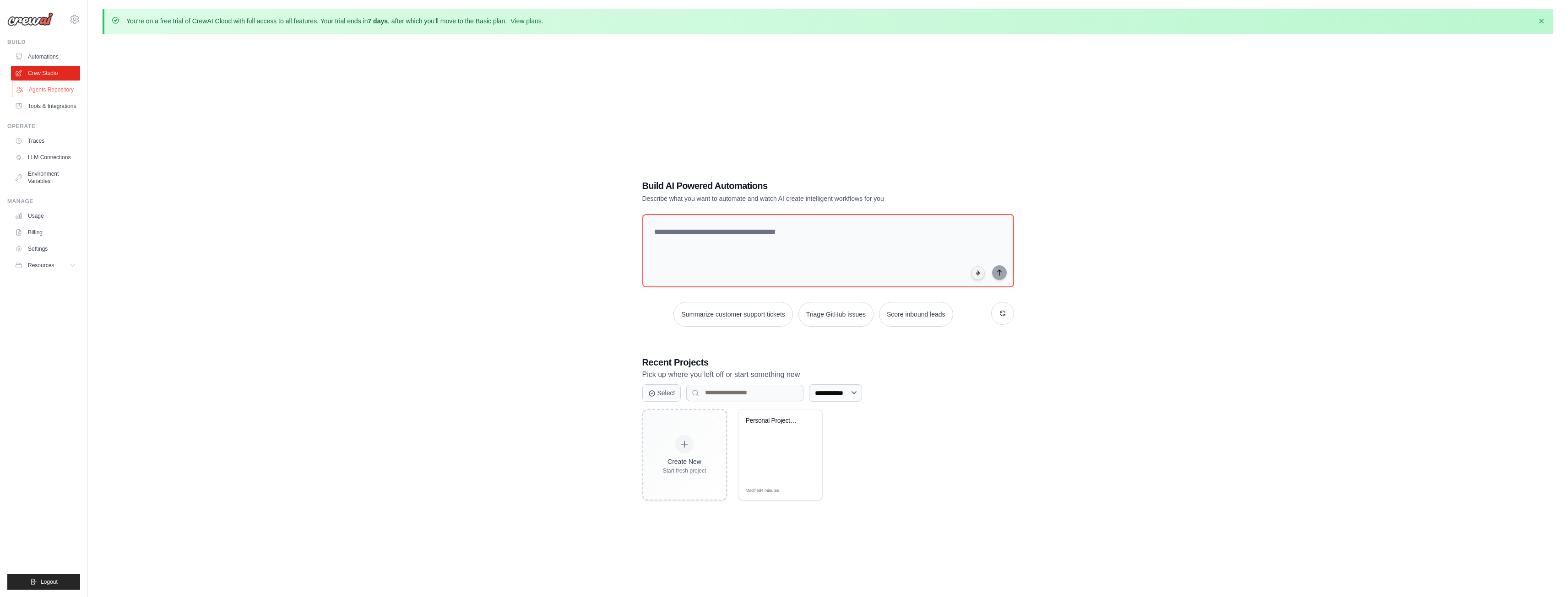
click at [51, 93] on link "Agents Repository" at bounding box center [46, 90] width 69 height 15
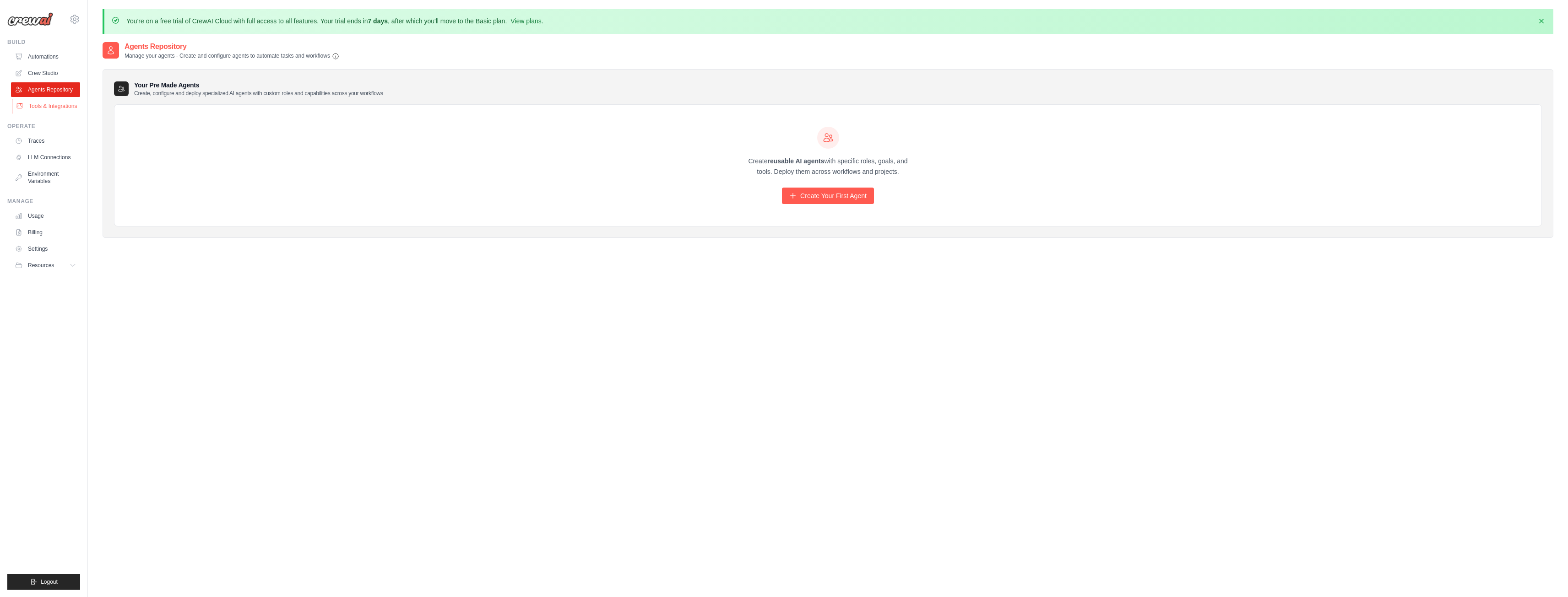
click at [50, 112] on link "Tools & Integrations" at bounding box center [46, 106] width 69 height 15
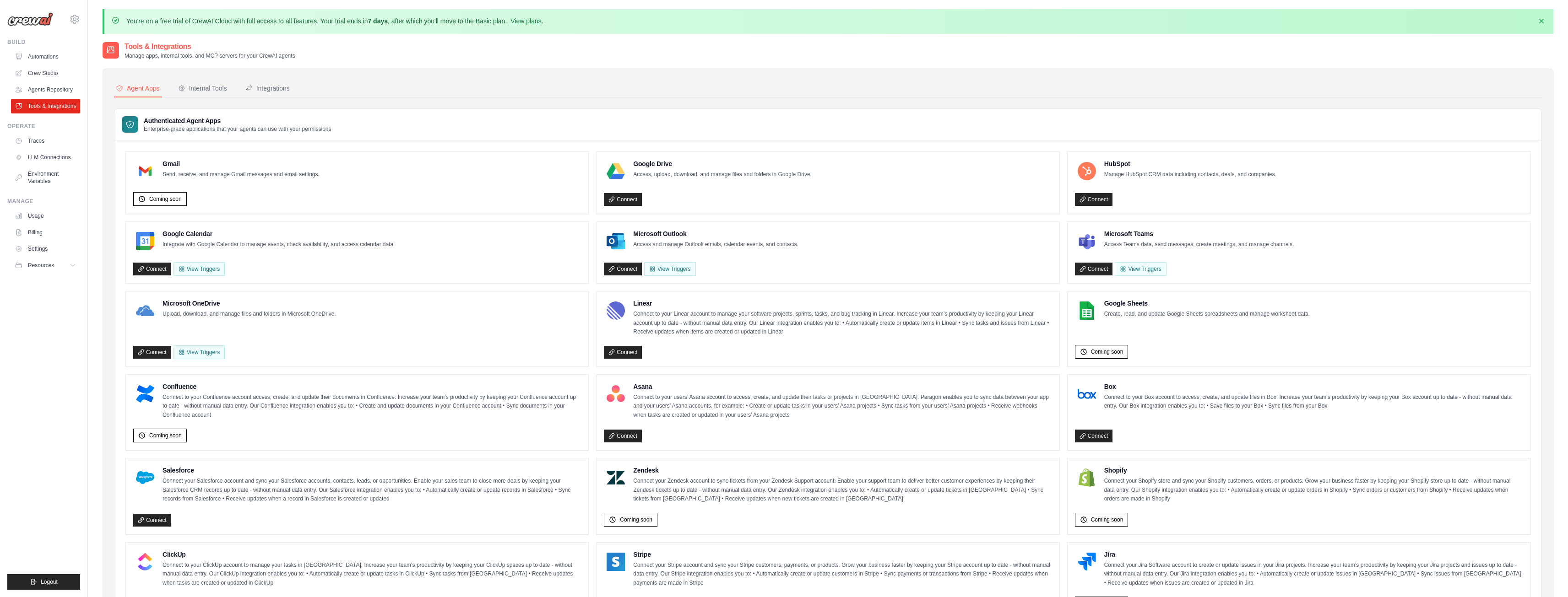
click at [40, 15] on img at bounding box center [30, 19] width 46 height 13
click at [205, 86] on div "Internal Tools" at bounding box center [202, 88] width 49 height 9
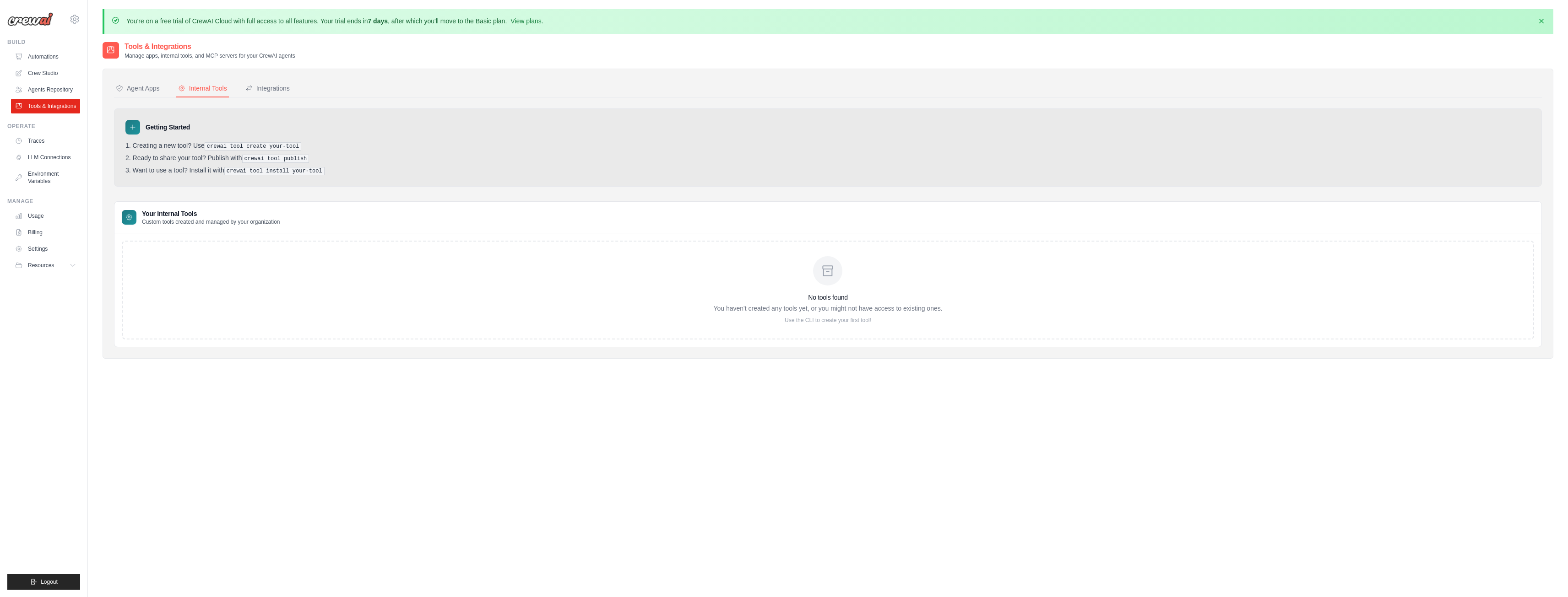
click at [207, 92] on div "Internal Tools" at bounding box center [202, 88] width 49 height 9
click at [207, 91] on div "Internal Tools" at bounding box center [202, 88] width 49 height 9
click at [265, 90] on div "Integrations" at bounding box center [267, 88] width 45 height 9
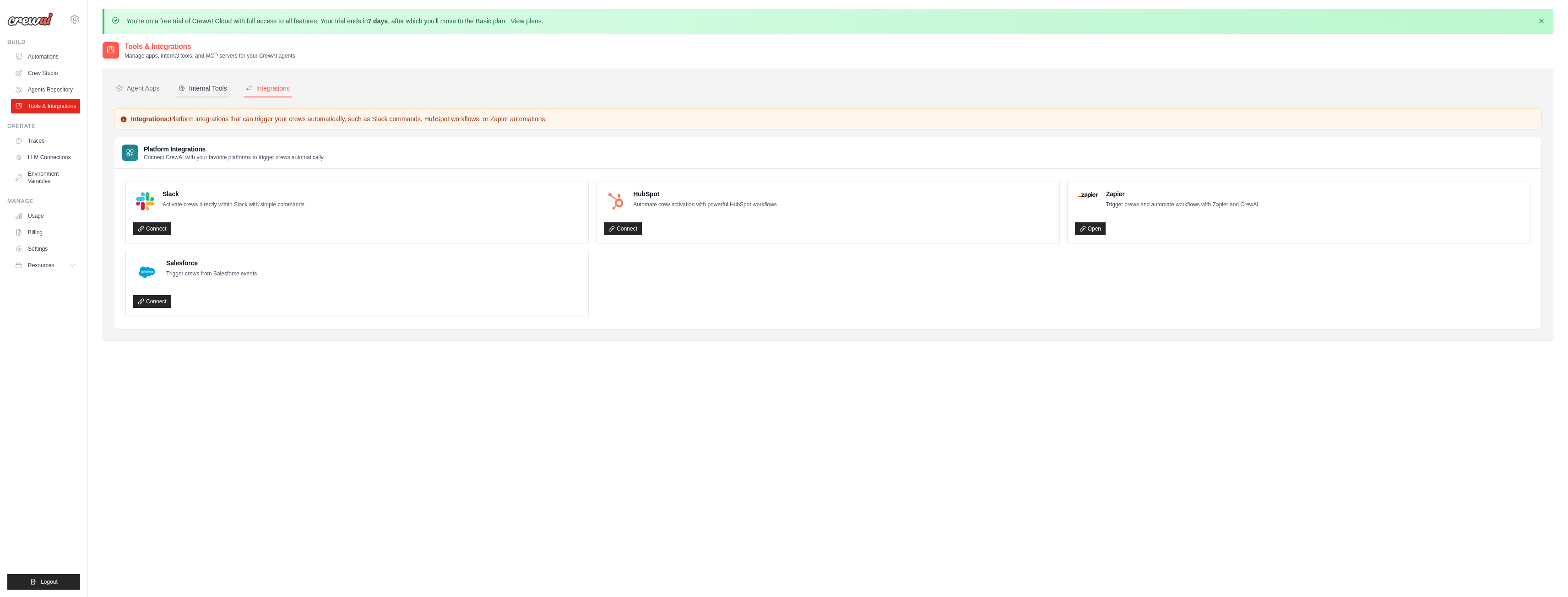
click at [196, 89] on div "Internal Tools" at bounding box center [202, 88] width 49 height 9
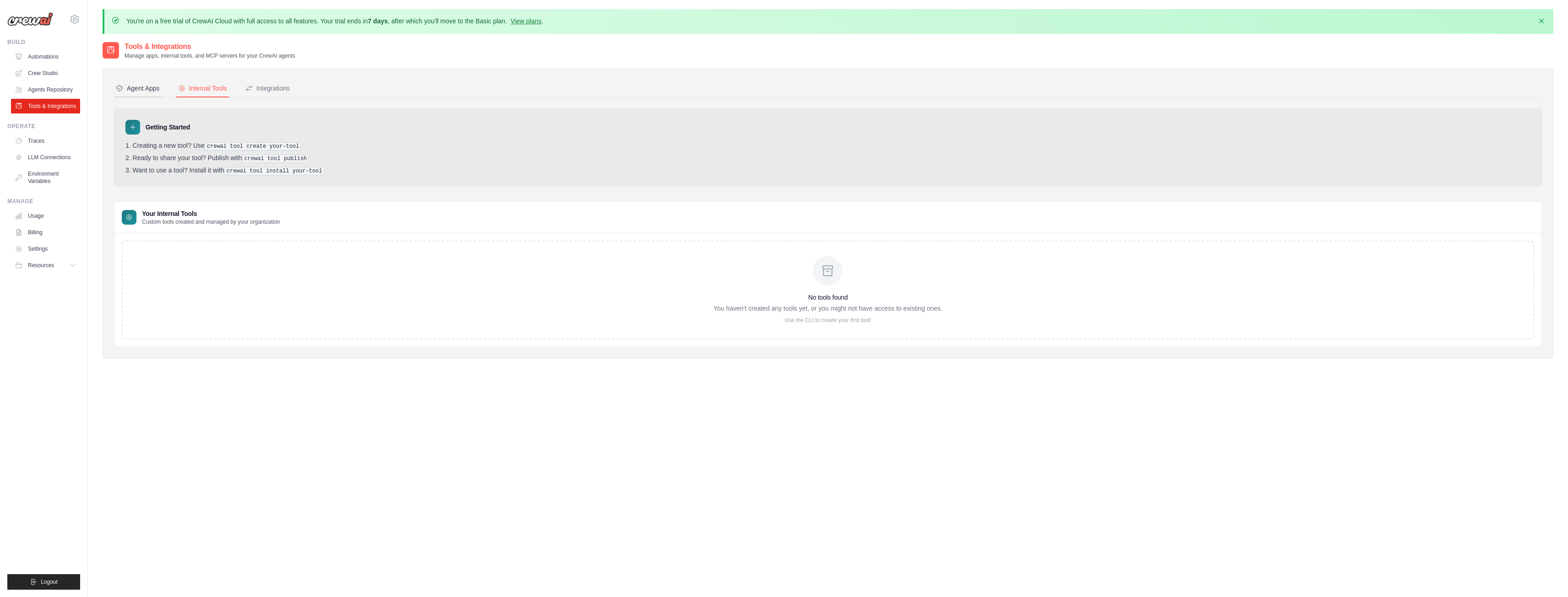
click at [123, 84] on div "Agent Apps" at bounding box center [138, 88] width 44 height 9
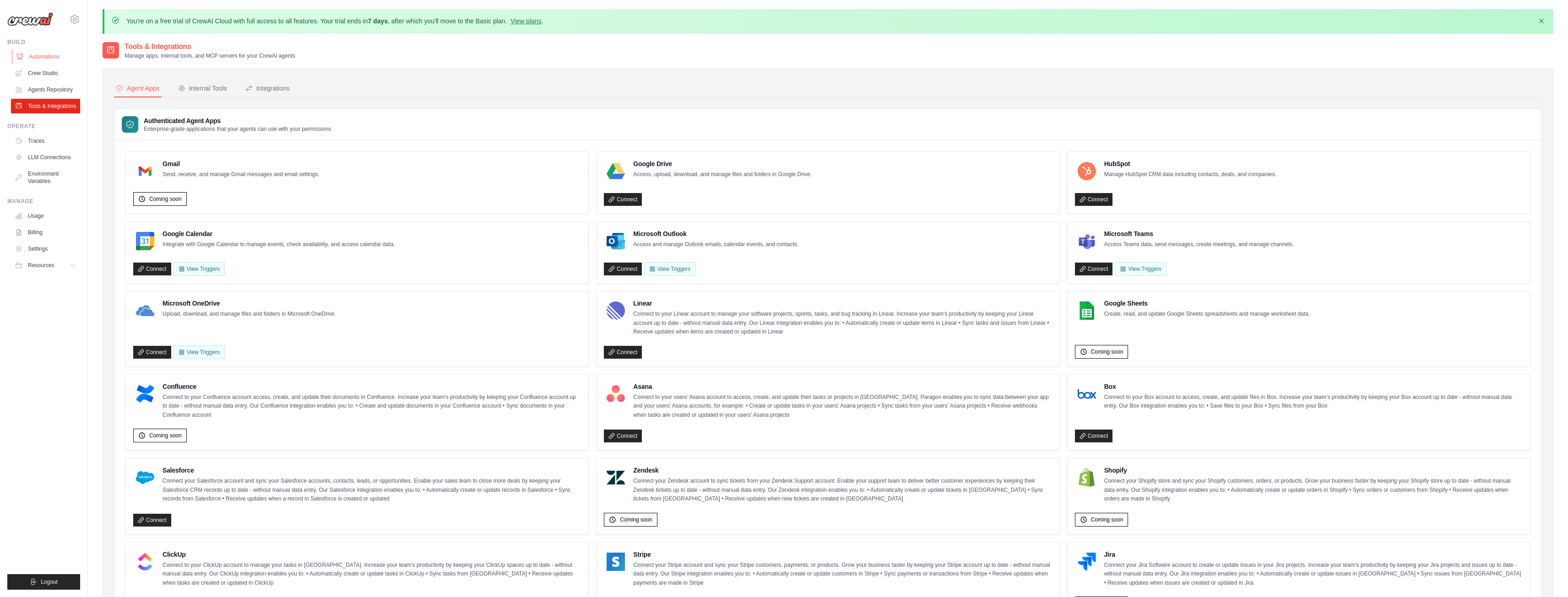
click at [39, 61] on link "Automations" at bounding box center [46, 57] width 69 height 15
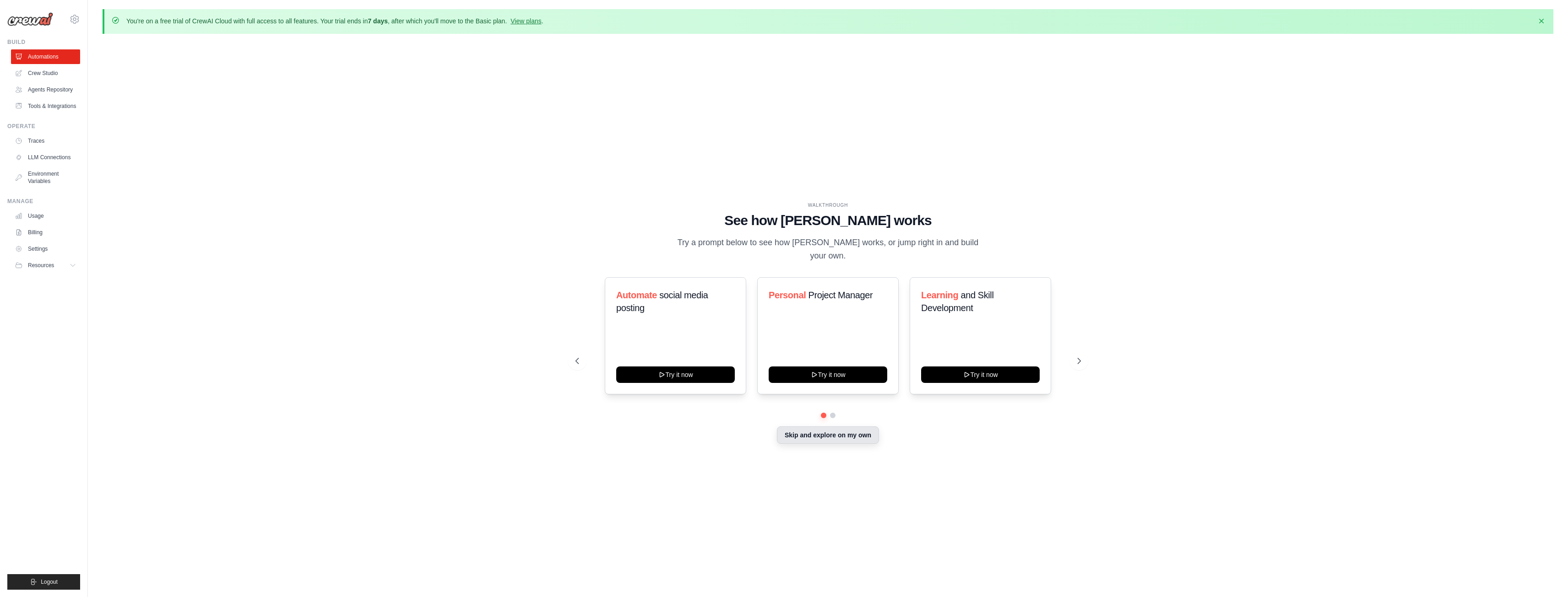
click at [831, 428] on button "Skip and explore on my own" at bounding box center [828, 435] width 102 height 17
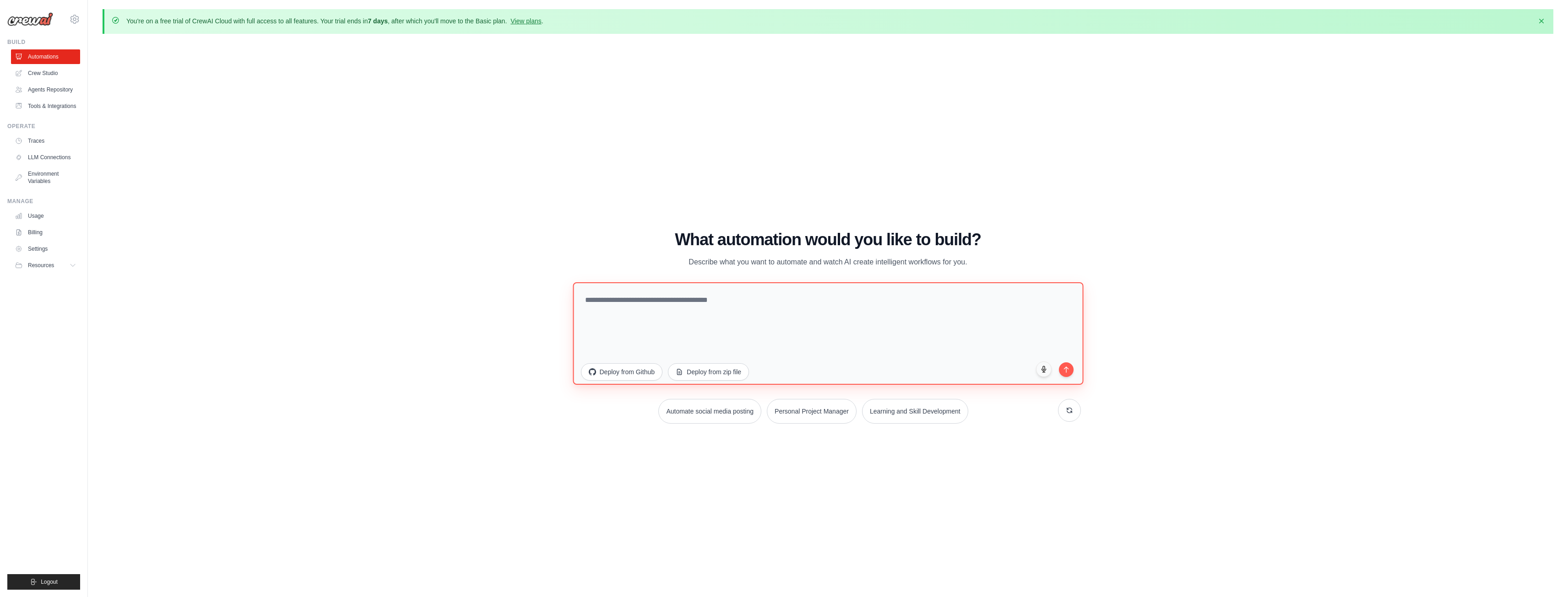
click at [772, 291] on textarea at bounding box center [828, 333] width 510 height 103
click at [740, 305] on textarea at bounding box center [828, 333] width 510 height 103
drag, startPoint x: 740, startPoint y: 307, endPoint x: 875, endPoint y: 10, distance: 326.2
click at [741, 307] on textarea at bounding box center [828, 333] width 510 height 103
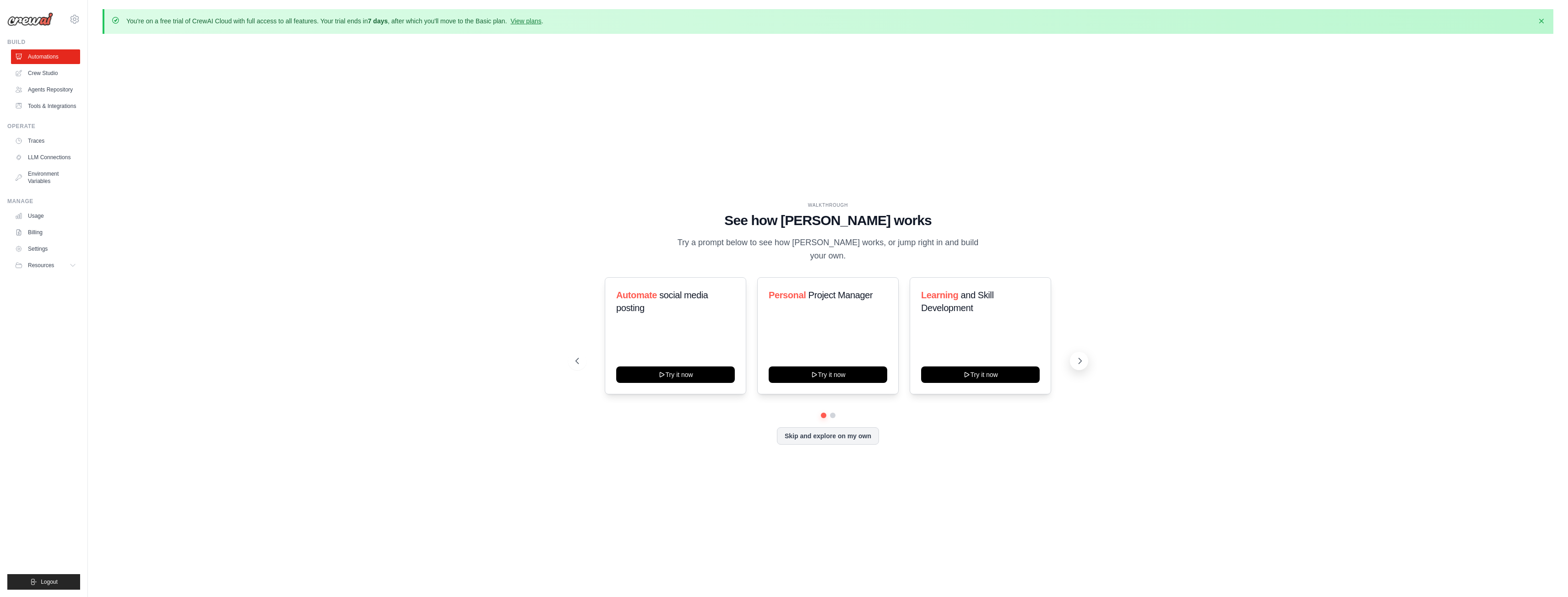
click at [1076, 356] on icon at bounding box center [1080, 361] width 9 height 9
click at [1081, 356] on icon at bounding box center [1080, 361] width 9 height 9
click at [1080, 356] on icon at bounding box center [1080, 361] width 9 height 9
click at [853, 436] on button "Skip and explore on my own" at bounding box center [828, 435] width 102 height 17
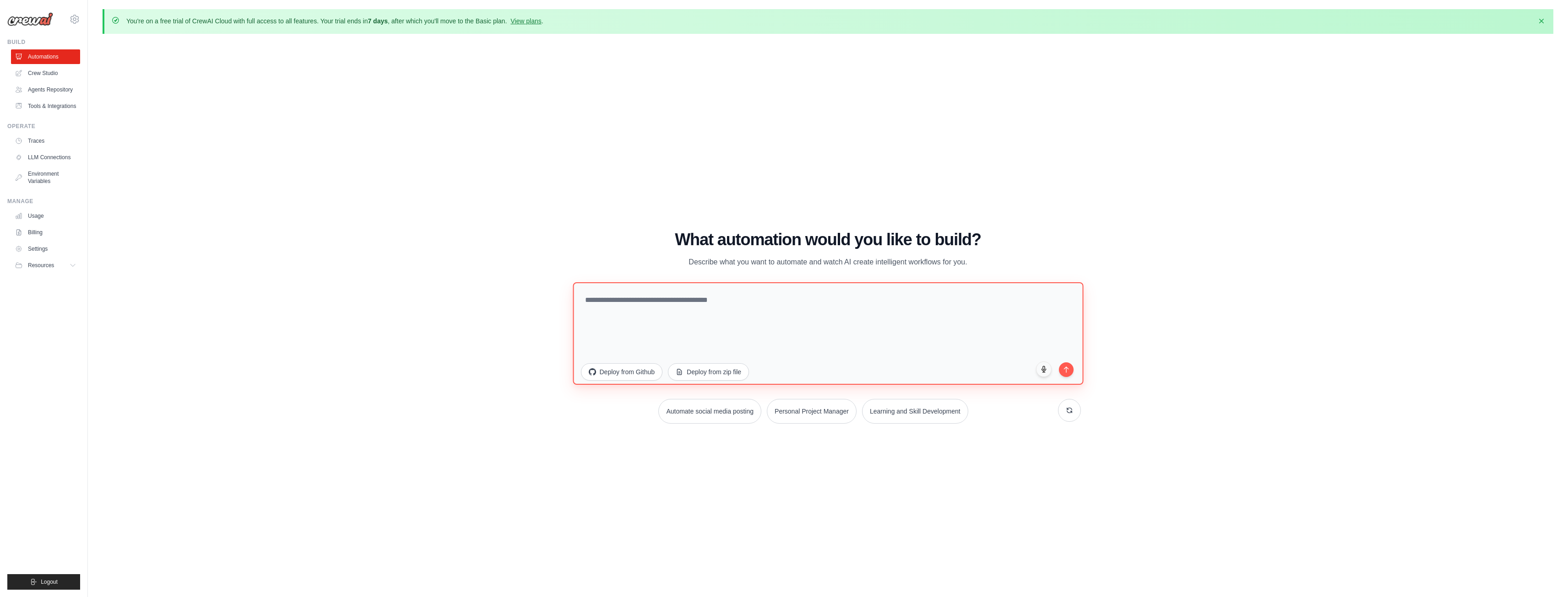
click at [752, 297] on textarea at bounding box center [828, 333] width 510 height 103
click at [754, 291] on textarea at bounding box center [828, 333] width 510 height 103
paste textarea "*"
click at [731, 309] on textarea at bounding box center [828, 333] width 510 height 103
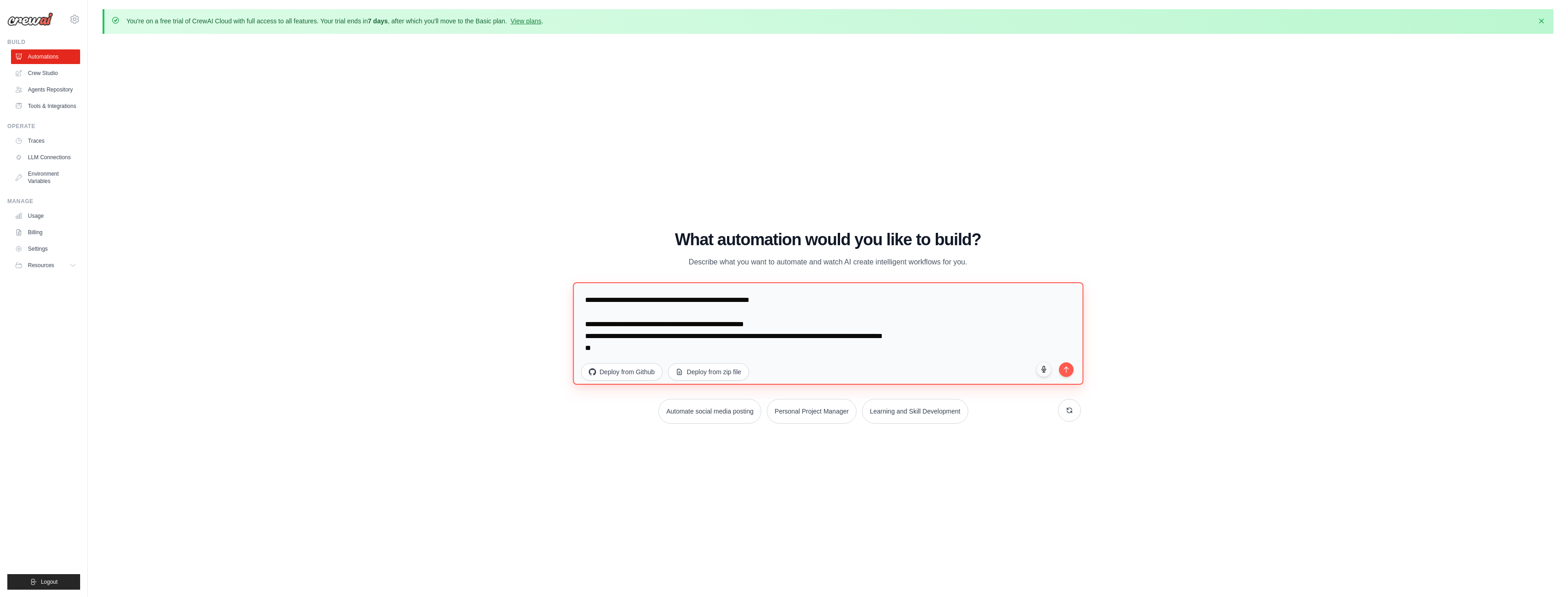
click at [781, 301] on textarea "**********" at bounding box center [828, 333] width 510 height 103
type textarea "**********"
click at [1070, 364] on button "submit" at bounding box center [1066, 368] width 15 height 15
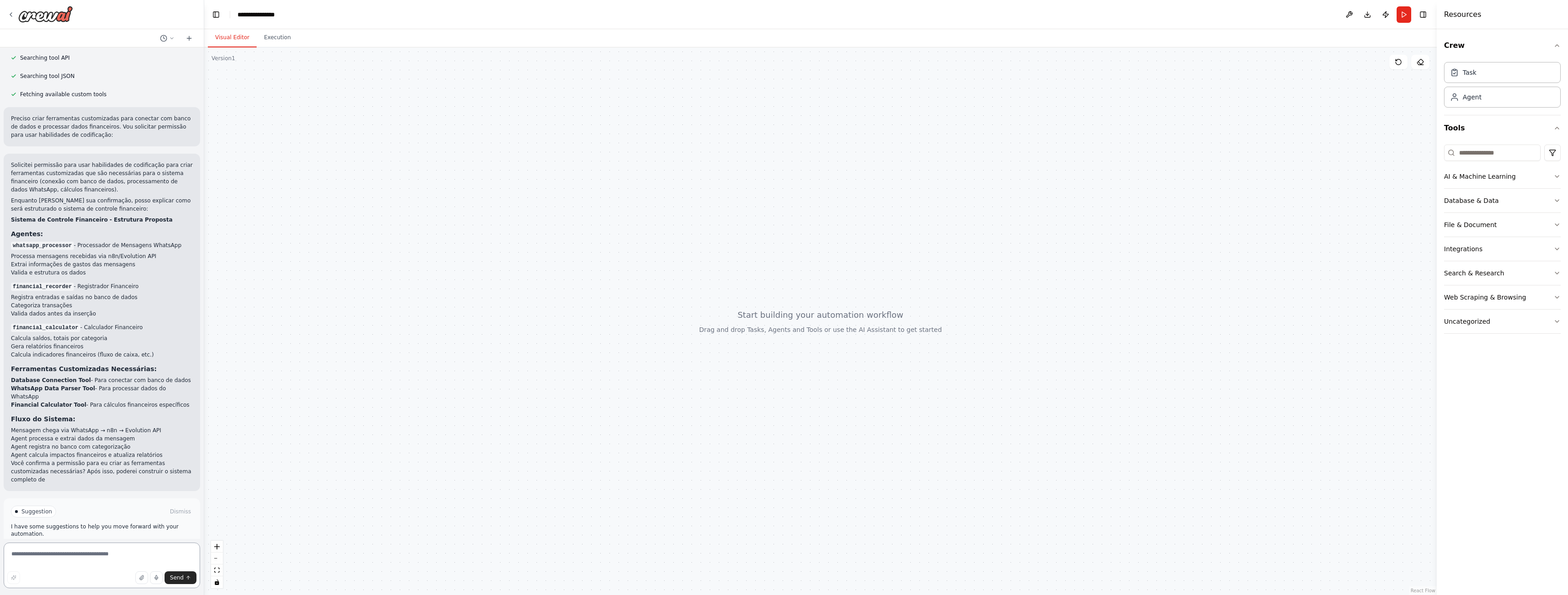
scroll to position [245, 0]
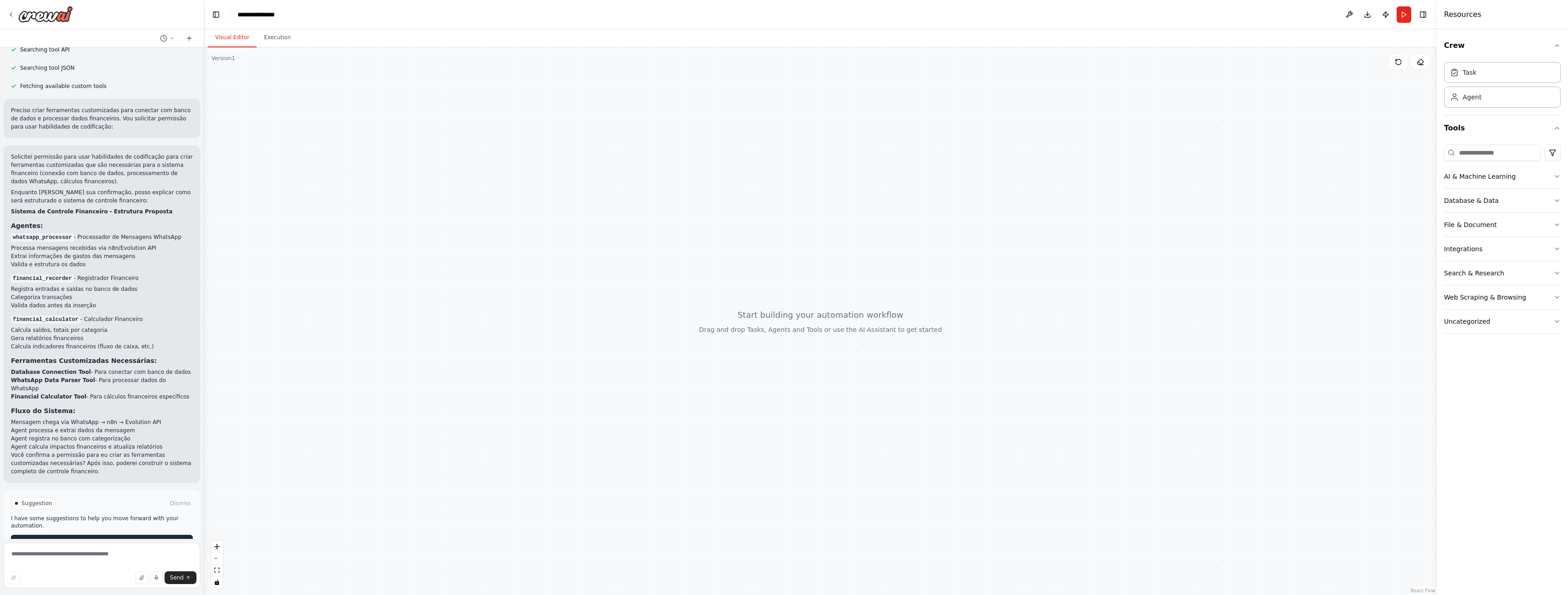
click at [97, 538] on span "Enable coding skills" at bounding box center [106, 542] width 54 height 7
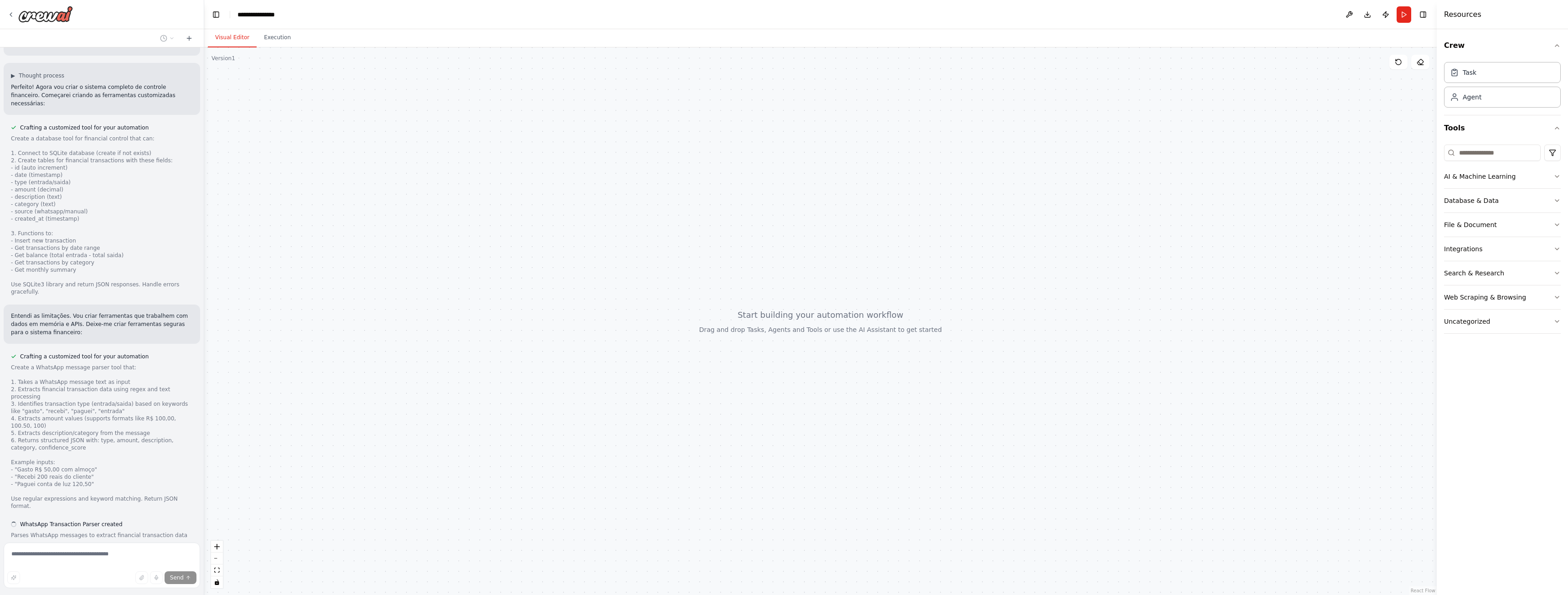
scroll to position [680, 0]
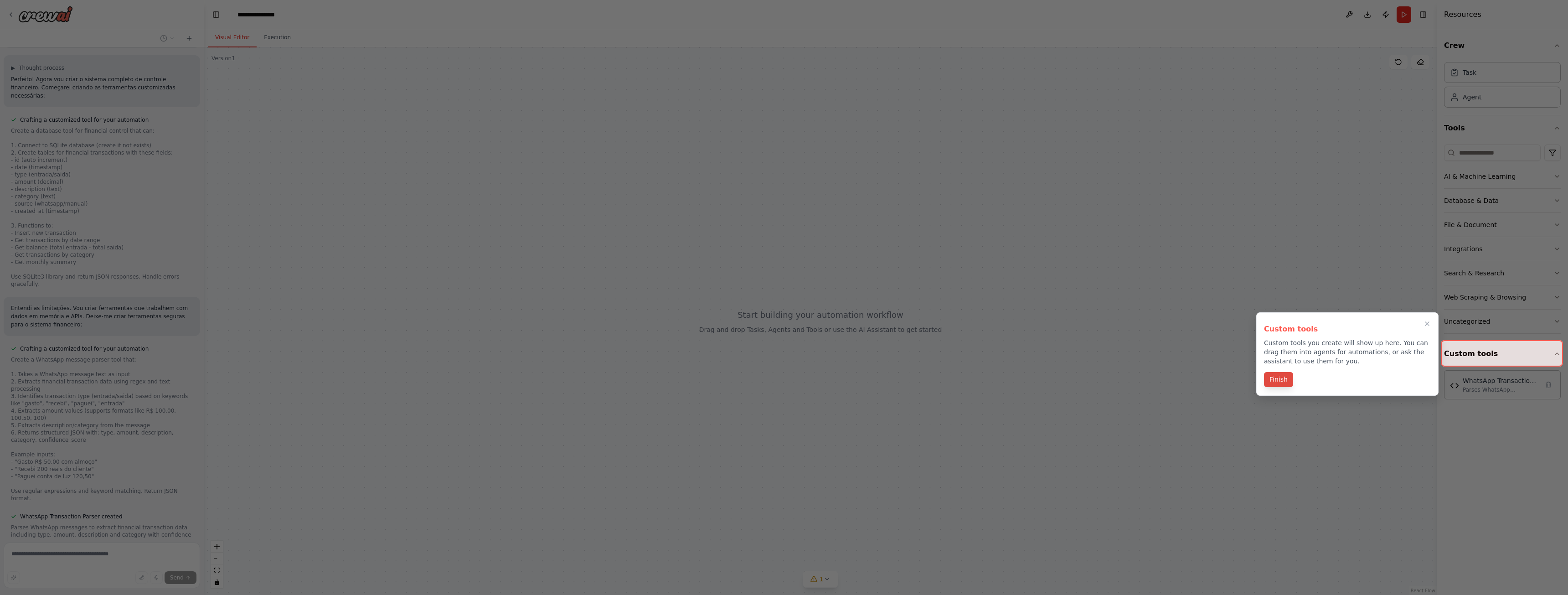
click at [1286, 381] on button "Finish" at bounding box center [1279, 379] width 29 height 15
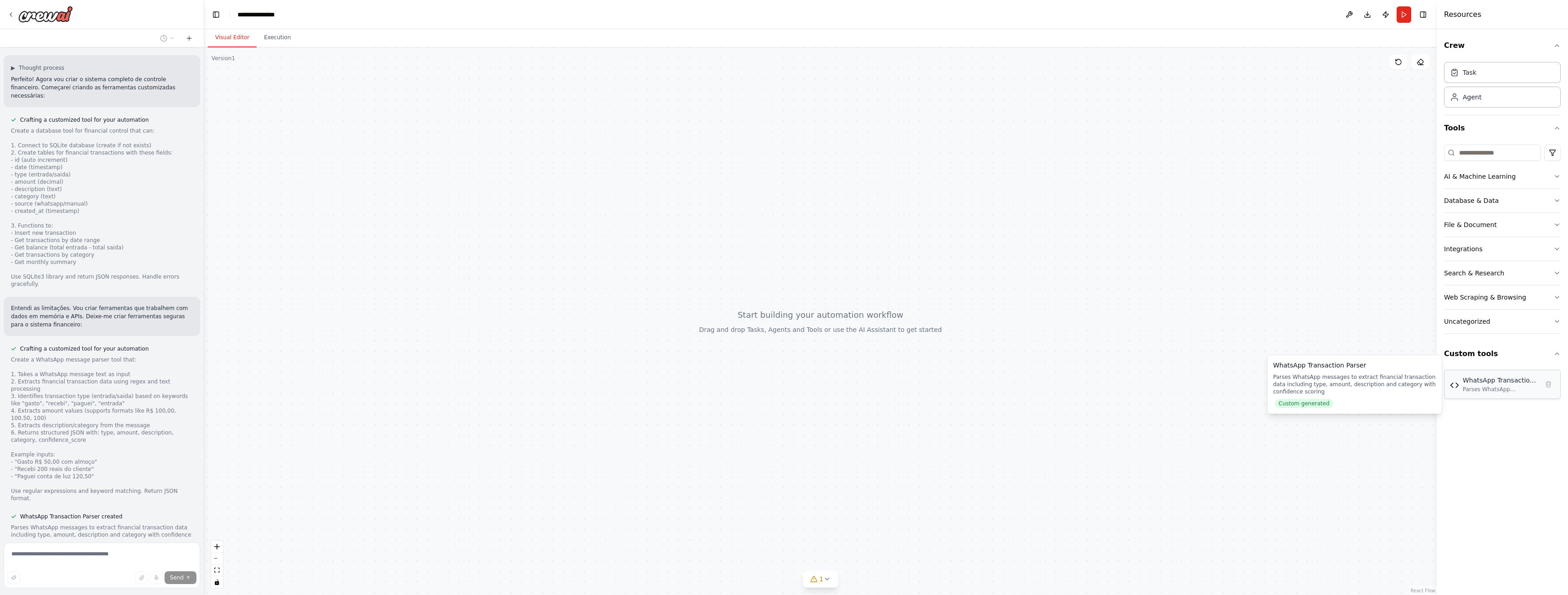
click at [1493, 396] on div "WhatsApp Transaction Parser Parses WhatsApp messages to extract financial trans…" at bounding box center [1502, 384] width 117 height 29
click at [1456, 390] on img at bounding box center [1454, 385] width 9 height 9
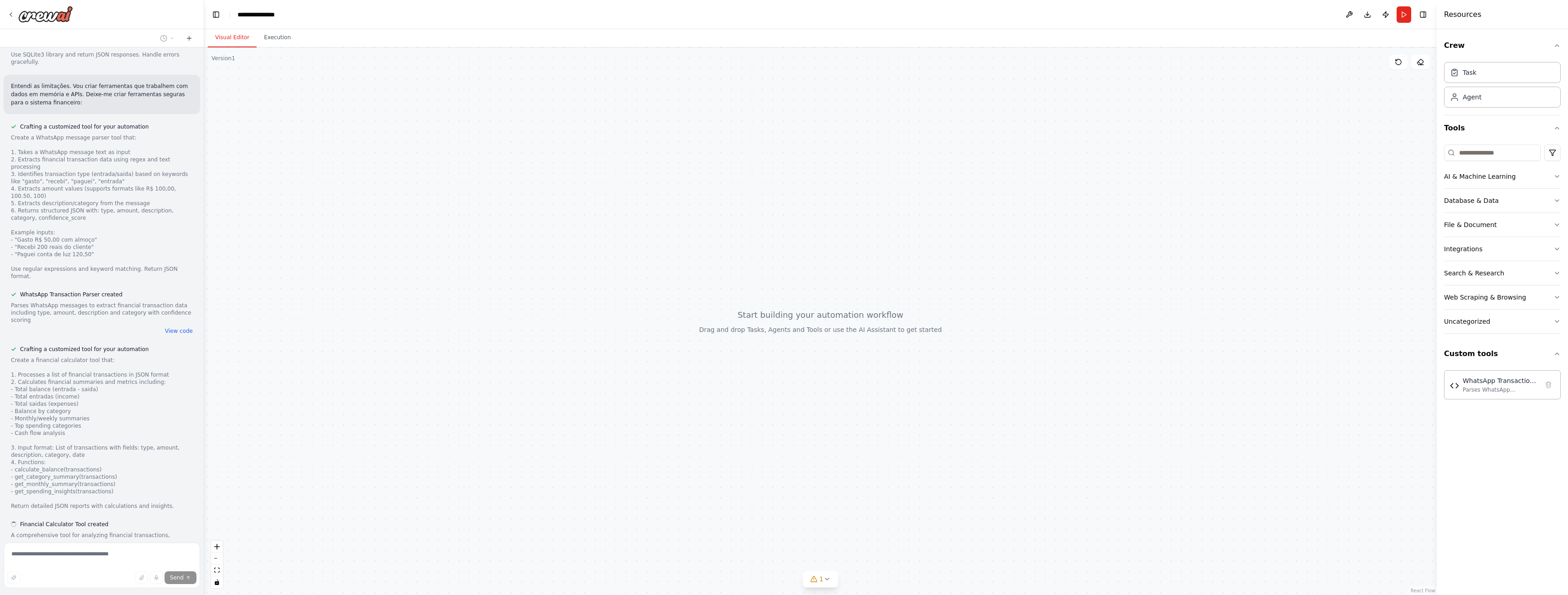
scroll to position [910, 0]
click at [1539, 249] on button "Integrations" at bounding box center [1502, 248] width 117 height 24
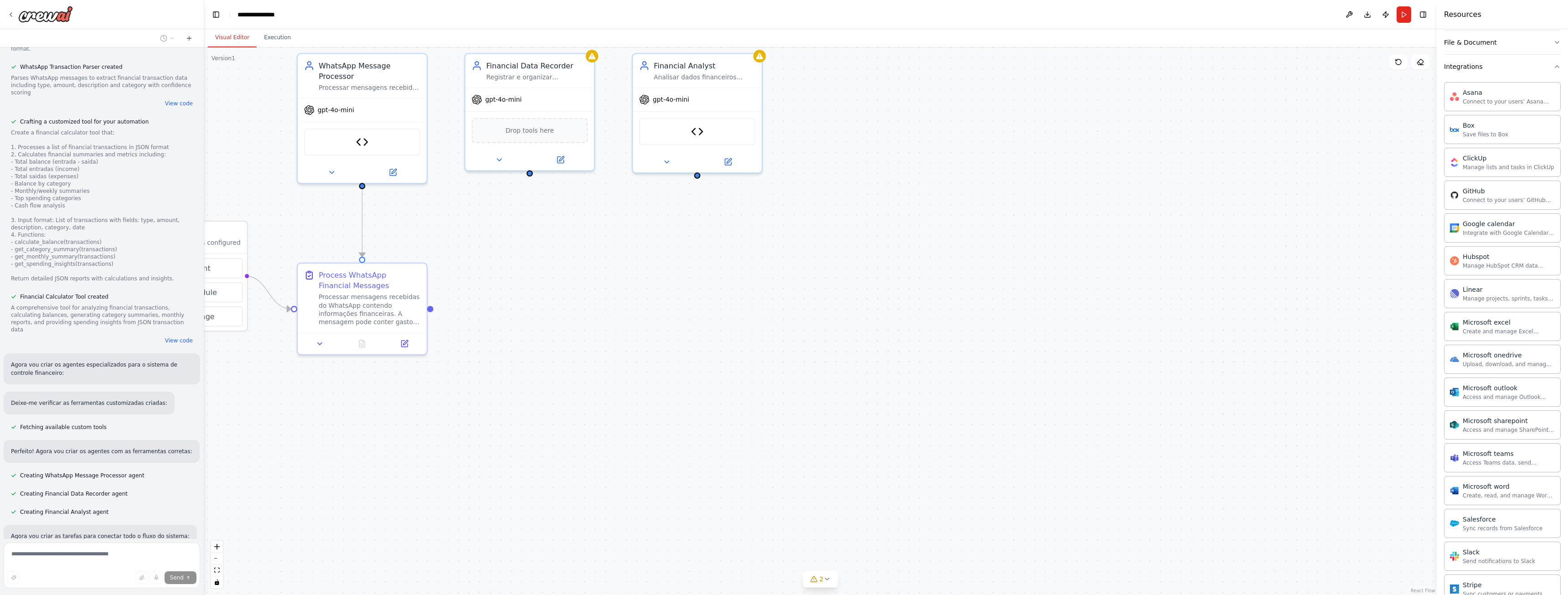
scroll to position [1148, 0]
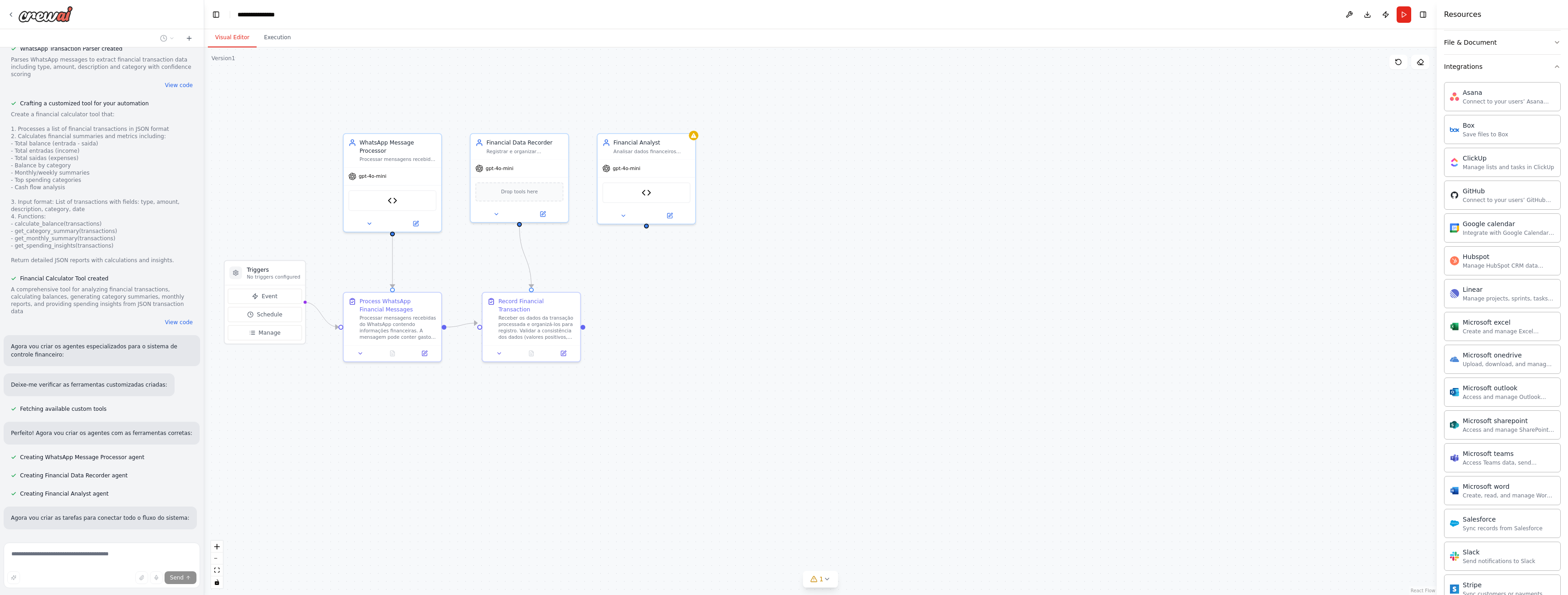
drag, startPoint x: 488, startPoint y: 395, endPoint x: 731, endPoint y: 398, distance: 243.0
click at [731, 398] on div ".deletable-edge-delete-btn { width: 20px; height: 20px; border: 0px solid #ffff…" at bounding box center [820, 321] width 1233 height 547
drag, startPoint x: 576, startPoint y: 390, endPoint x: 618, endPoint y: 391, distance: 42.0
click at [618, 391] on div ".deletable-edge-delete-btn { width: 20px; height: 20px; border: 0px solid #ffff…" at bounding box center [820, 321] width 1233 height 547
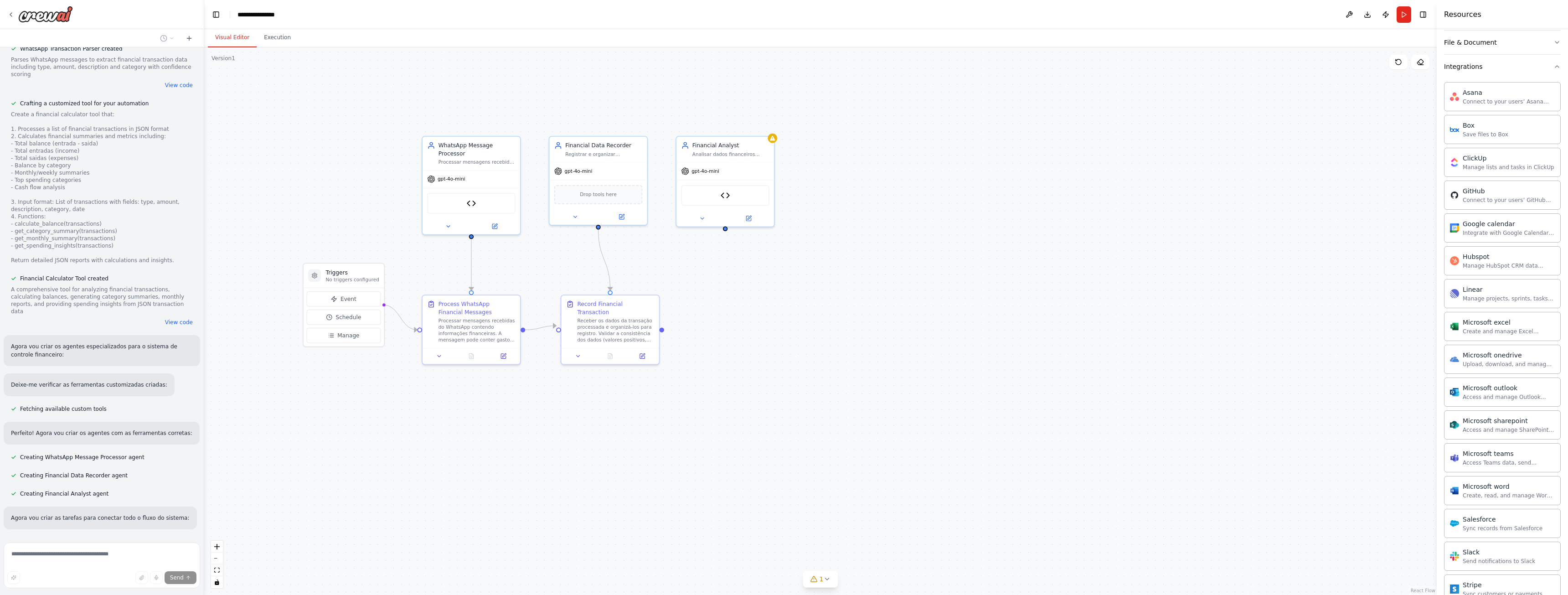
drag, startPoint x: 618, startPoint y: 391, endPoint x: 761, endPoint y: 395, distance: 143.1
click at [761, 395] on div ".deletable-edge-delete-btn { width: 20px; height: 20px; border: 0px solid #ffff…" at bounding box center [820, 321] width 1233 height 547
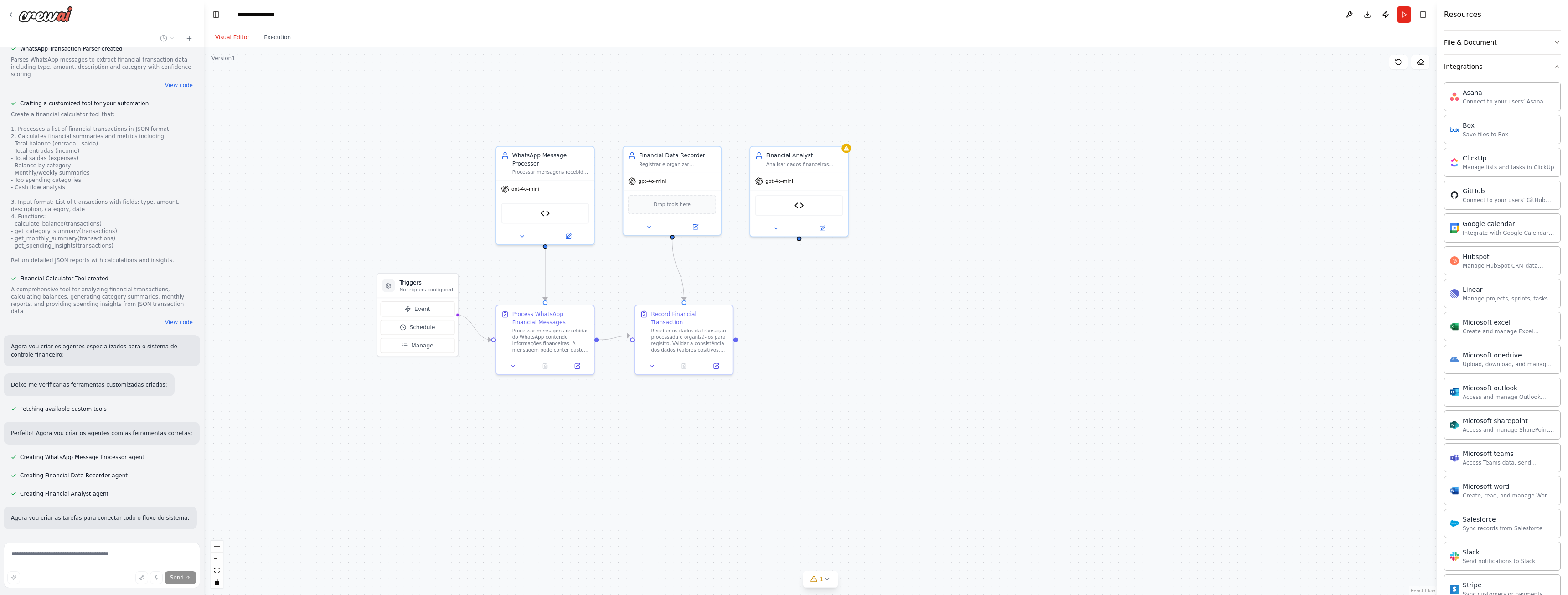
drag, startPoint x: 460, startPoint y: 398, endPoint x: 507, endPoint y: 418, distance: 51.1
click at [504, 427] on div ".deletable-edge-delete-btn { width: 20px; height: 20px; border: 0px solid #ffff…" at bounding box center [820, 321] width 1233 height 547
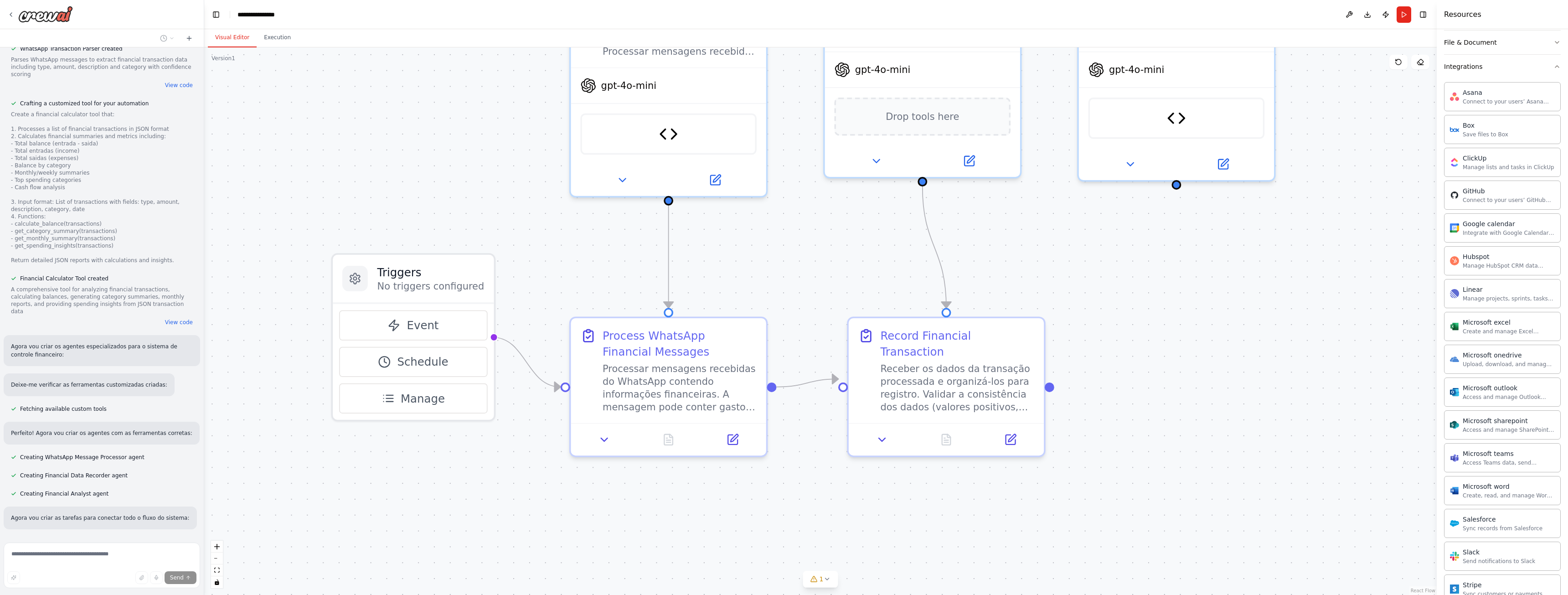
drag, startPoint x: 626, startPoint y: 214, endPoint x: 623, endPoint y: 263, distance: 49.1
click at [623, 263] on div ".deletable-edge-delete-btn { width: 20px; height: 20px; border: 0px solid #ffff…" at bounding box center [820, 321] width 1233 height 547
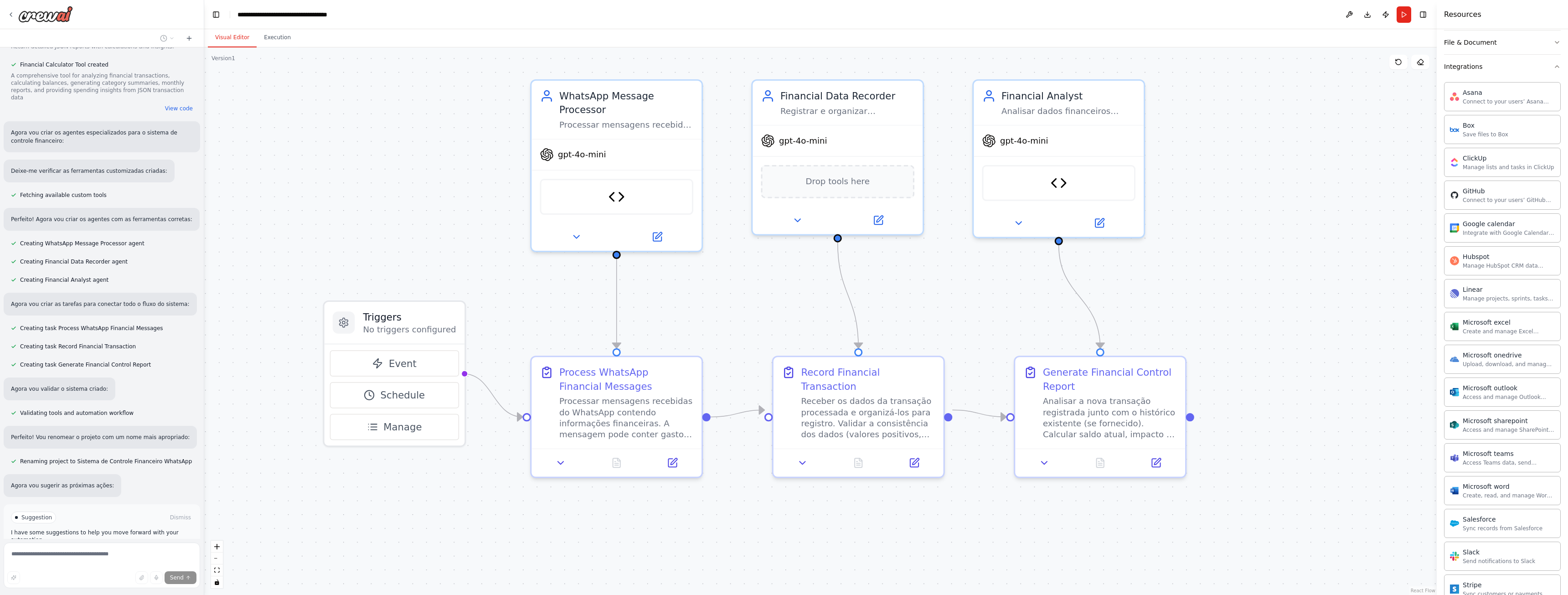
scroll to position [1367, 0]
click at [120, 544] on button "Run Automation" at bounding box center [102, 551] width 182 height 15
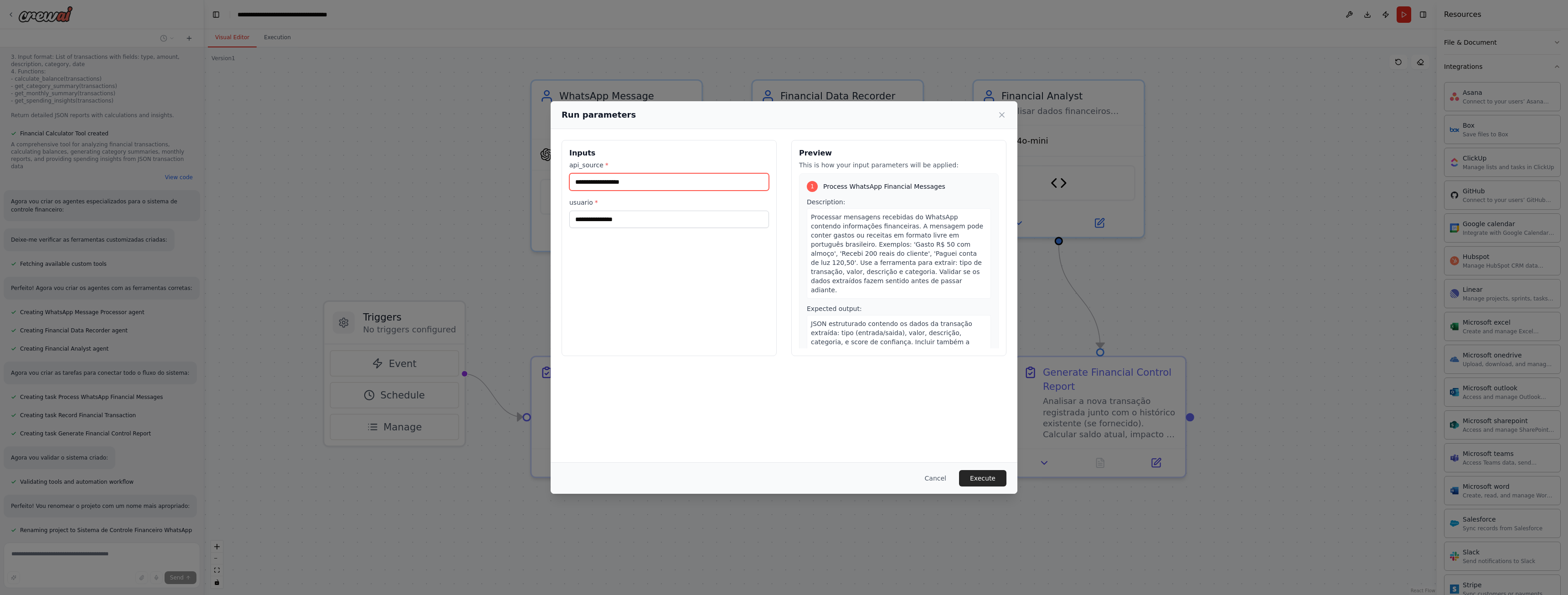
click at [623, 181] on input "api_source *" at bounding box center [669, 182] width 200 height 17
click at [636, 217] on input "usuario *" at bounding box center [669, 219] width 200 height 17
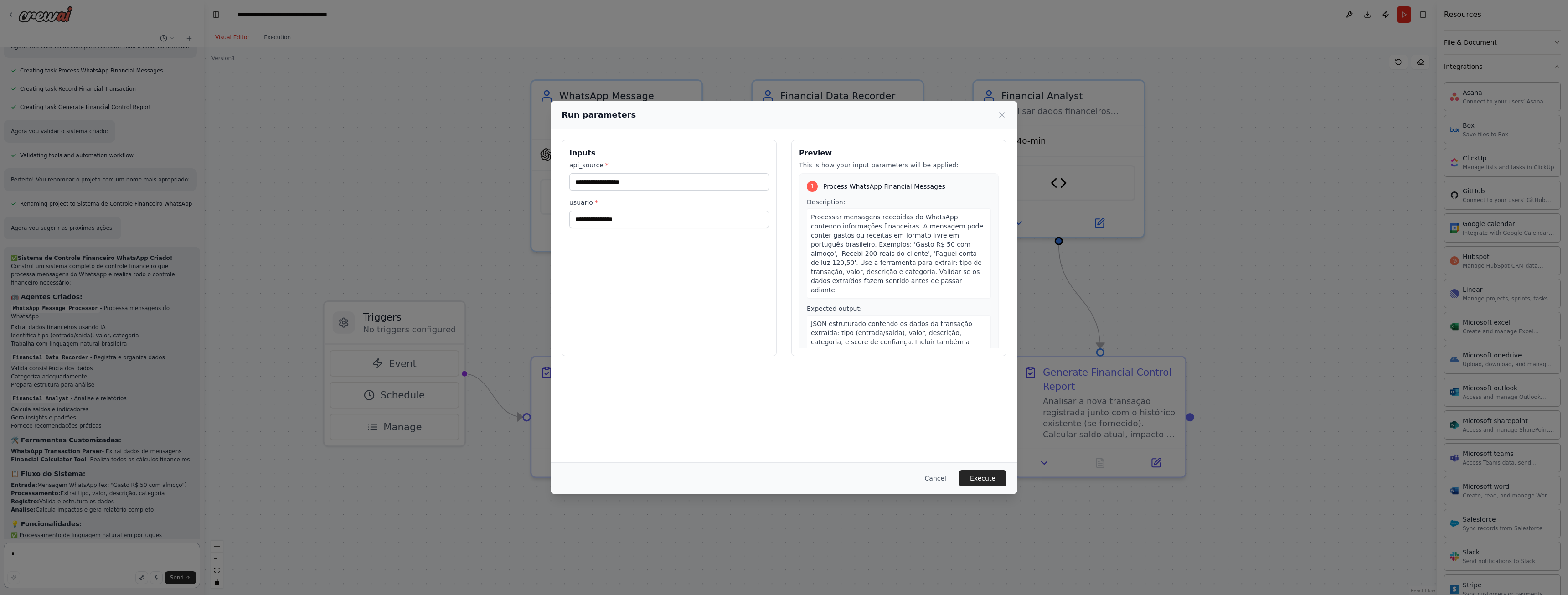
scroll to position [1628, 0]
click at [933, 471] on button "Cancel" at bounding box center [935, 478] width 36 height 16
